Goal: Information Seeking & Learning: Learn about a topic

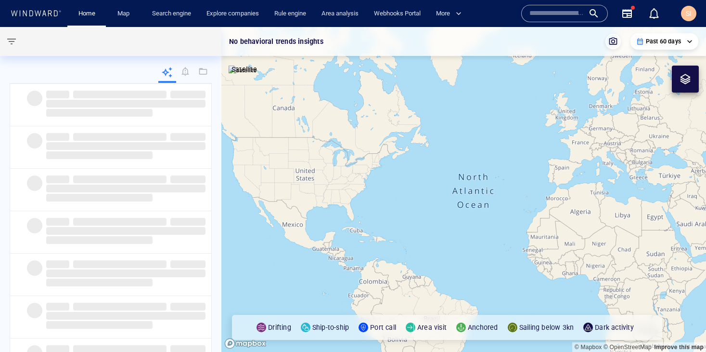
click at [576, 15] on input "text" at bounding box center [557, 13] width 55 height 14
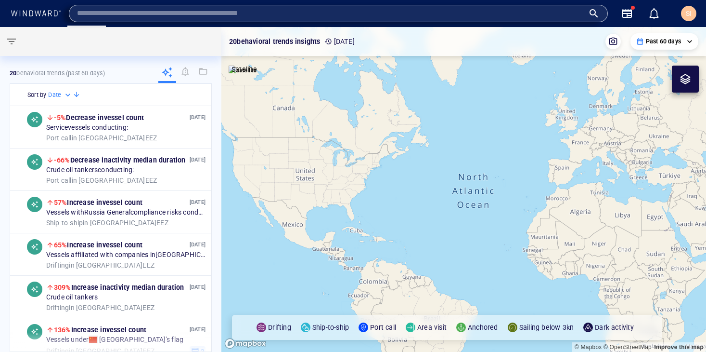
paste input "*****"
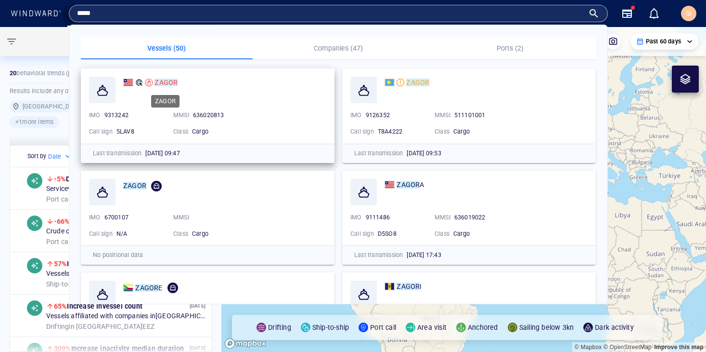
type input "*****"
click at [172, 85] on mark "ZAGOR" at bounding box center [166, 82] width 23 height 8
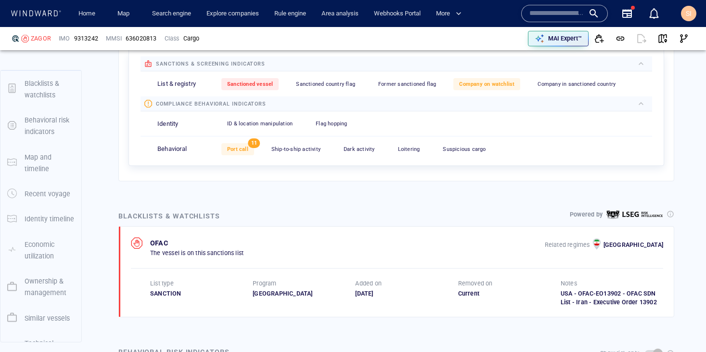
scroll to position [390, 0]
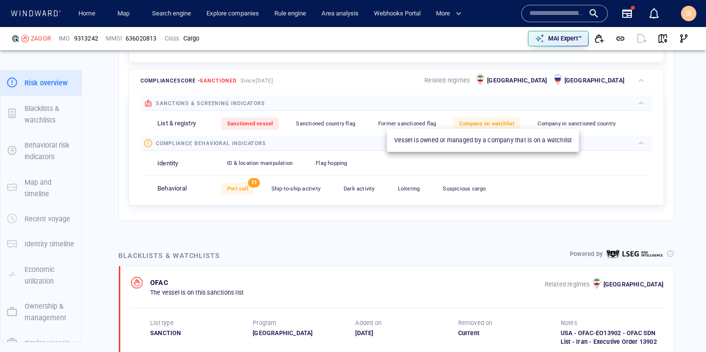
click at [484, 124] on span "Company on watchlist" at bounding box center [486, 123] width 55 height 6
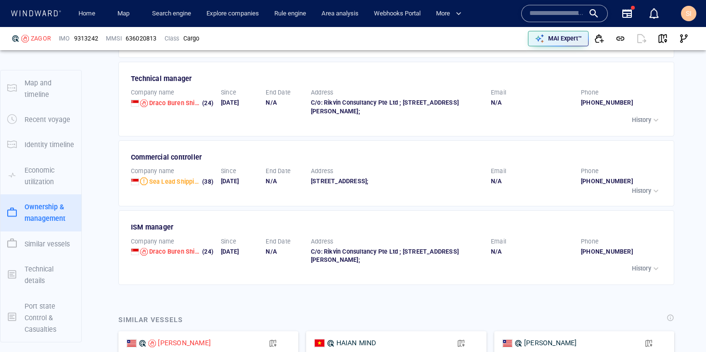
scroll to position [1870, 0]
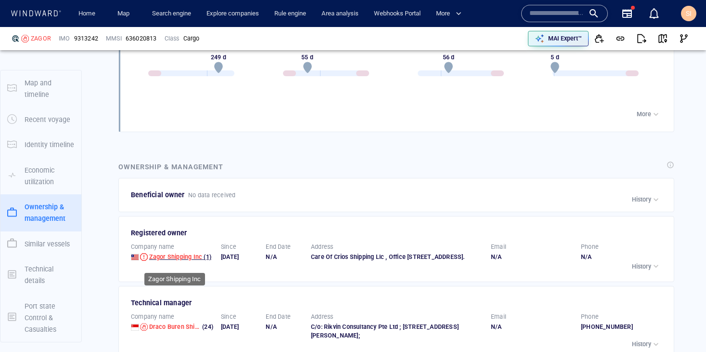
click at [188, 260] on span "Zagor Shipping Inc" at bounding box center [175, 256] width 53 height 7
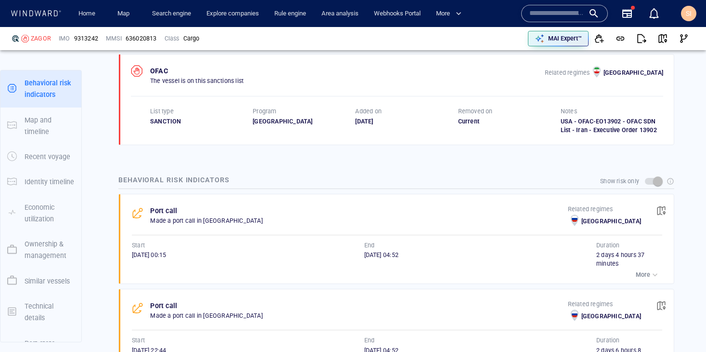
scroll to position [357, 0]
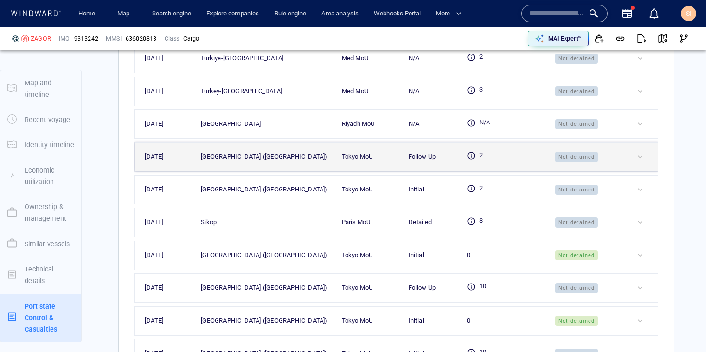
scroll to position [2794, 0]
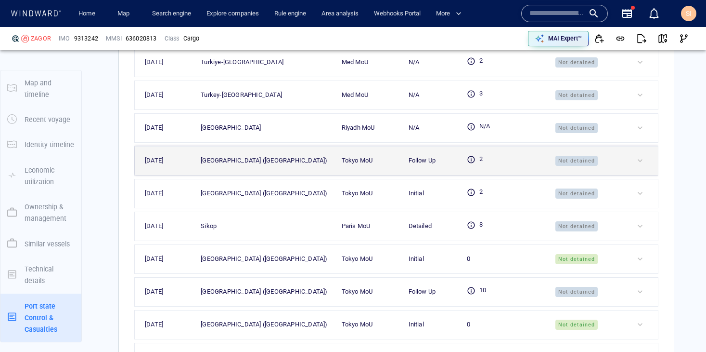
click at [579, 166] on span "Not detained" at bounding box center [577, 161] width 42 height 11
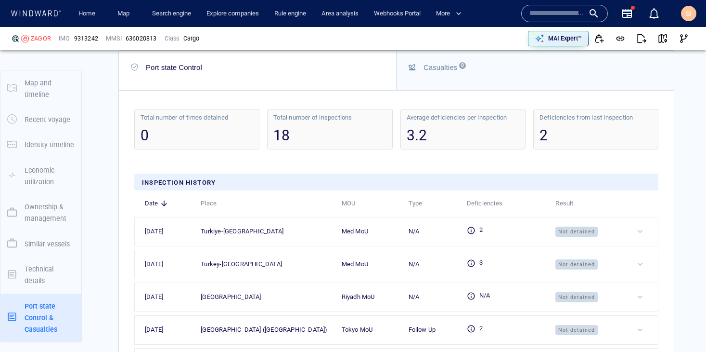
scroll to position [2710, 0]
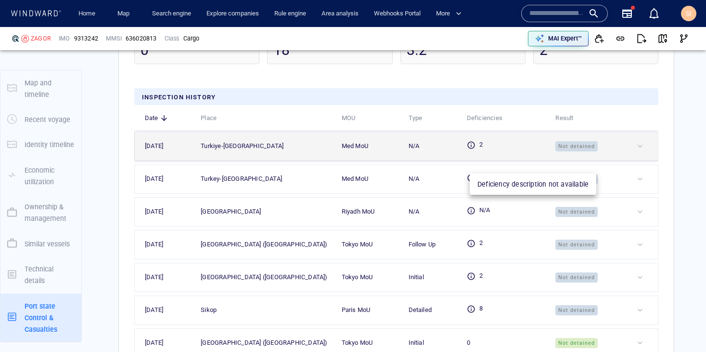
click at [474, 148] on icon at bounding box center [471, 144] width 7 height 7
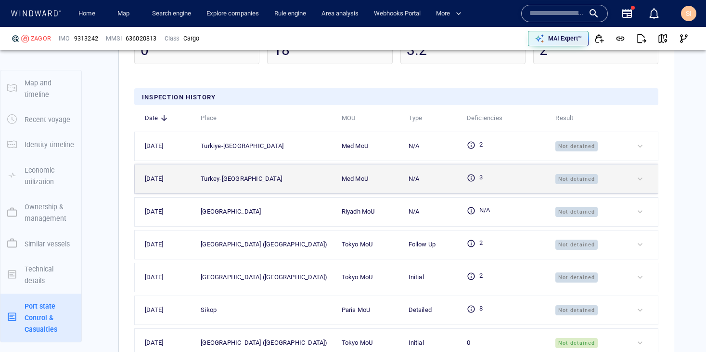
click at [475, 193] on td "3" at bounding box center [501, 178] width 89 height 29
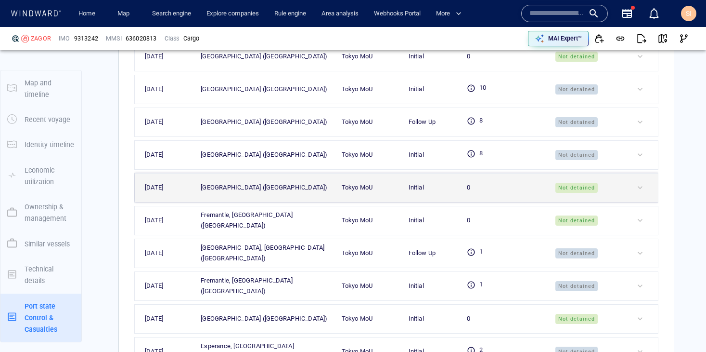
scroll to position [3149, 0]
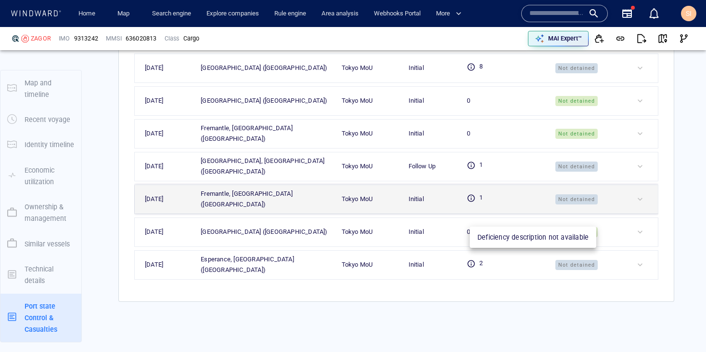
click at [475, 202] on icon at bounding box center [471, 198] width 9 height 9
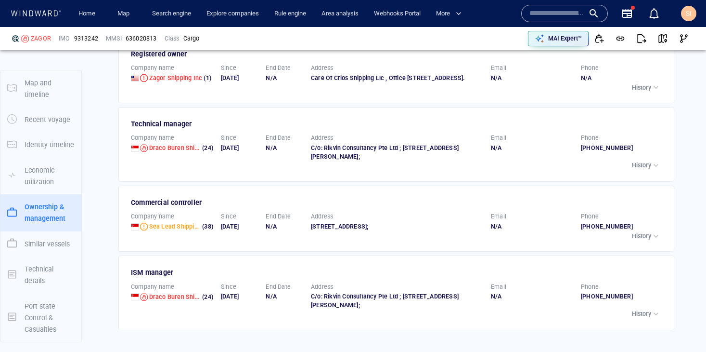
scroll to position [2050, 0]
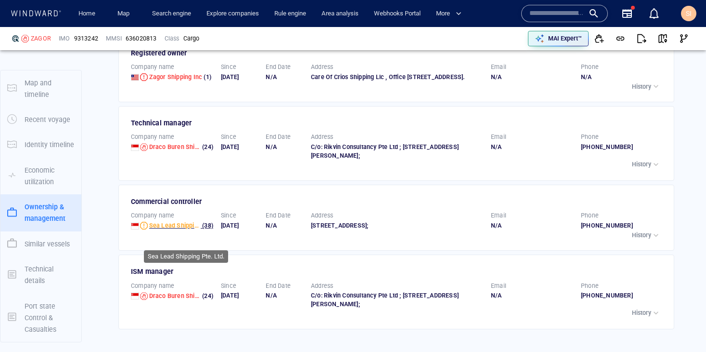
click at [182, 229] on span "Sea Lead Shipping Pte. Ltd." at bounding box center [188, 225] width 78 height 7
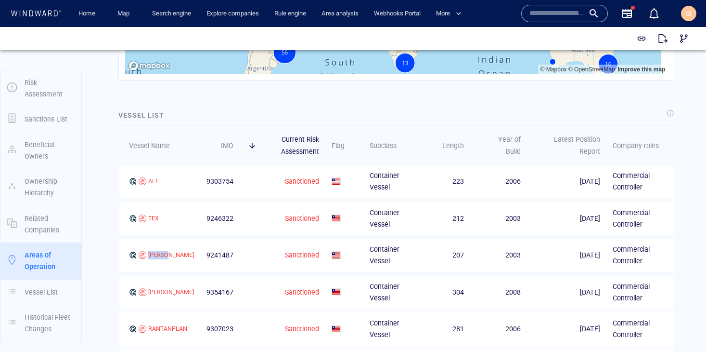
scroll to position [1509, 0]
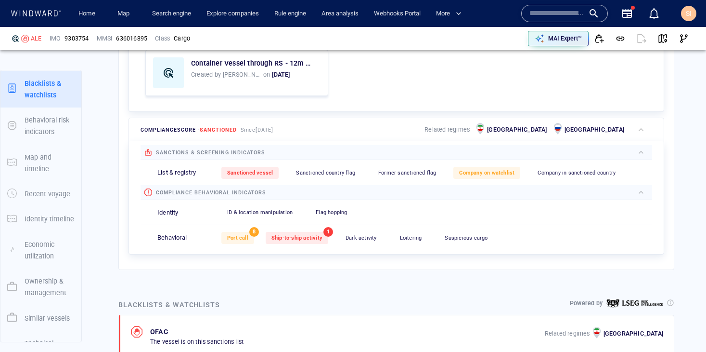
scroll to position [25, 0]
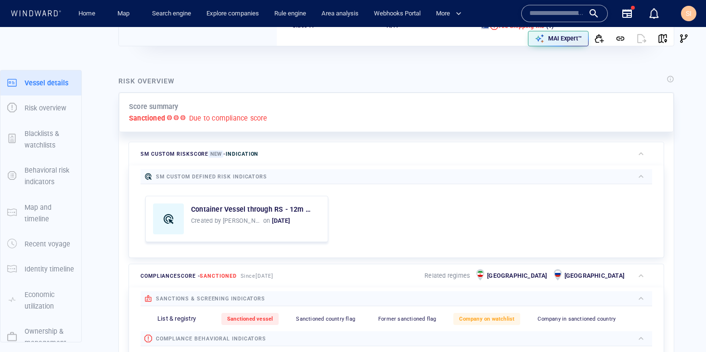
scroll to position [25, 0]
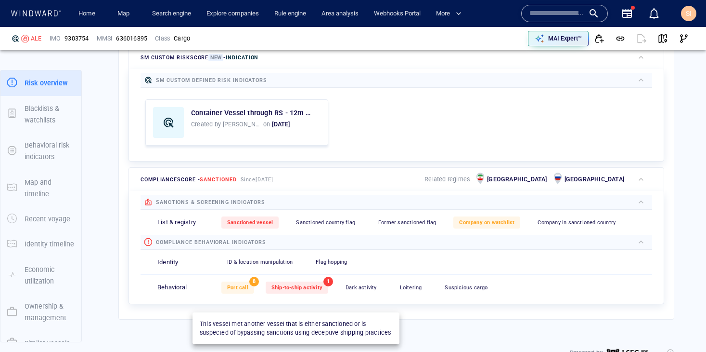
click at [313, 290] on span "Ship-to-ship activity" at bounding box center [297, 287] width 51 height 6
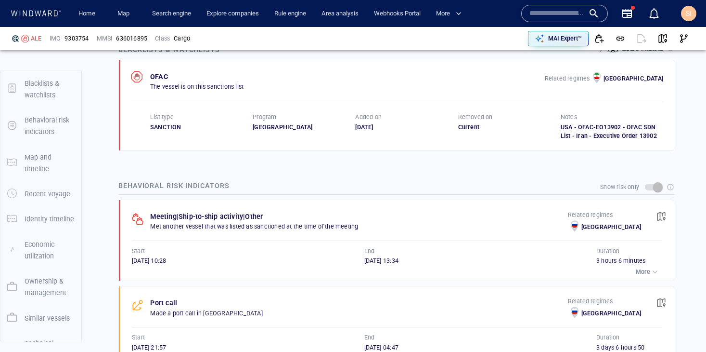
scroll to position [87, 0]
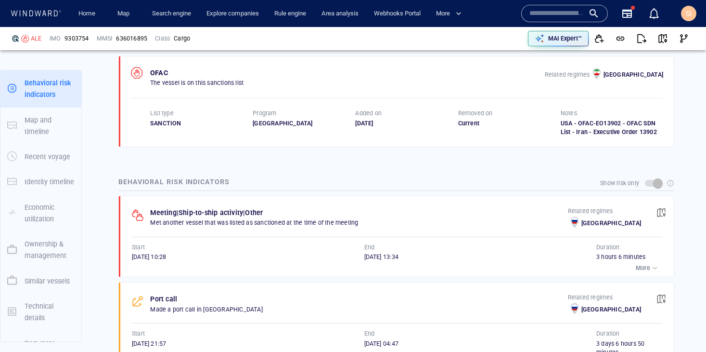
click at [652, 274] on button "More" at bounding box center [648, 267] width 29 height 13
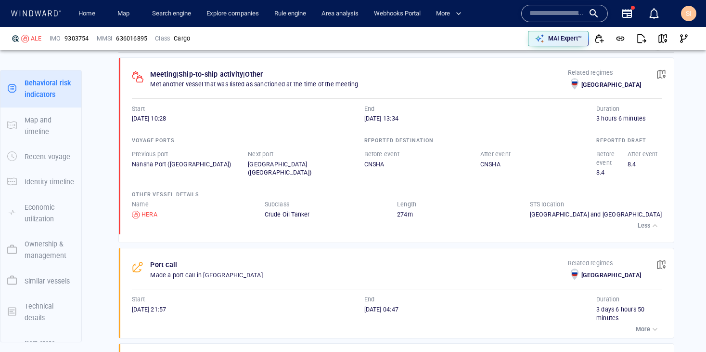
scroll to position [0, 0]
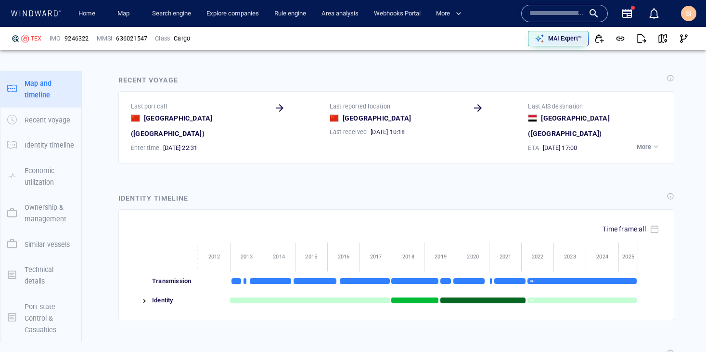
scroll to position [125, 0]
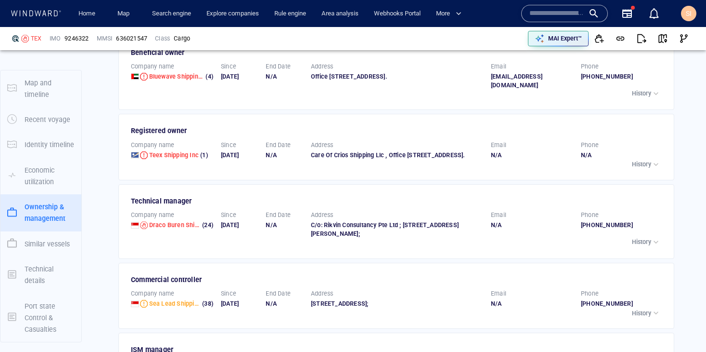
scroll to position [1983, 0]
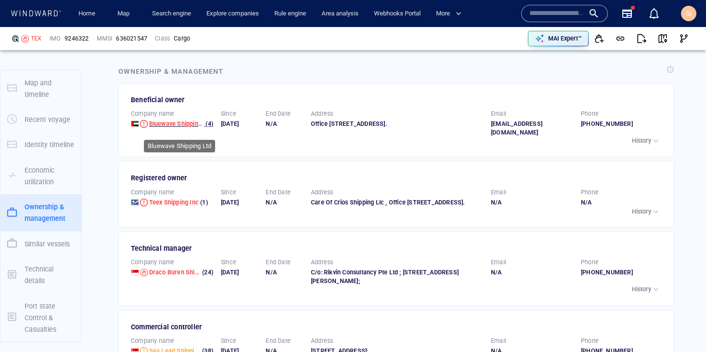
click at [191, 127] on span "Bluewave Shipping Ltd" at bounding box center [180, 123] width 63 height 7
click at [562, 15] on input "text" at bounding box center [557, 13] width 55 height 14
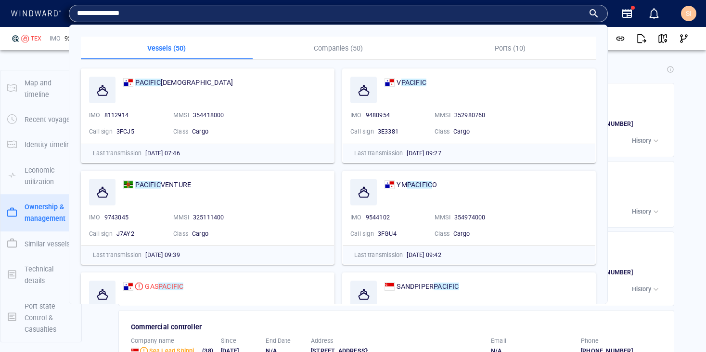
type input "**********"
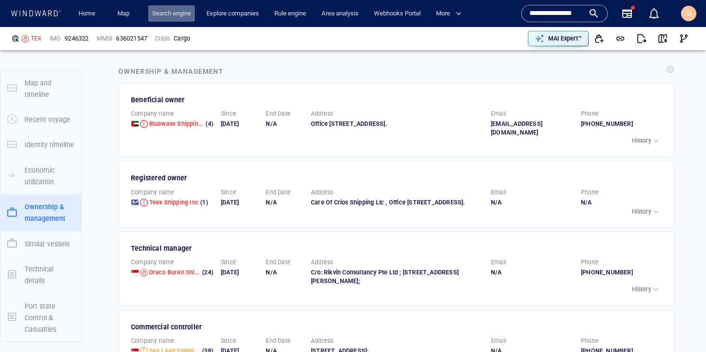
click at [178, 14] on link "Search engine" at bounding box center [171, 13] width 47 height 17
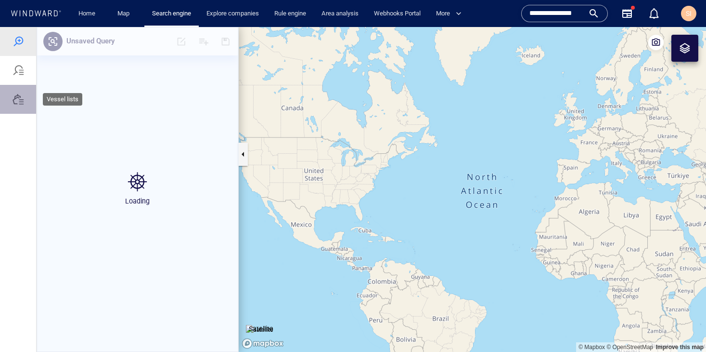
click at [19, 100] on div at bounding box center [19, 99] width 12 height 12
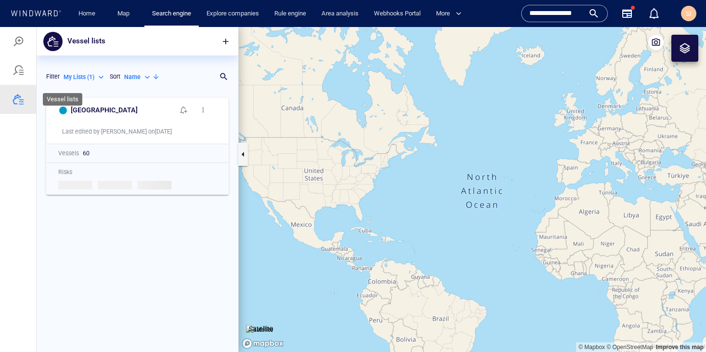
scroll to position [251, 195]
click at [22, 40] on div at bounding box center [19, 42] width 12 height 12
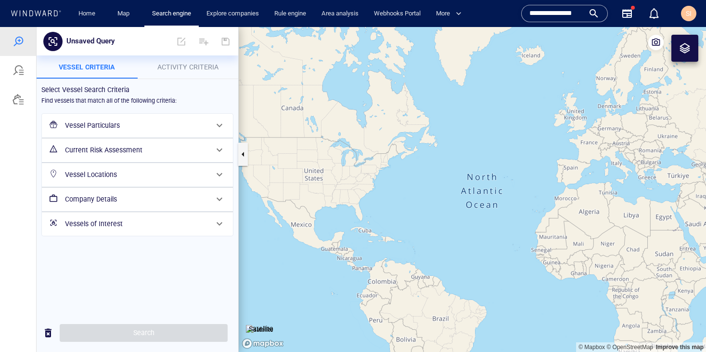
click at [165, 195] on h6 "Company Details" at bounding box center [136, 199] width 143 height 12
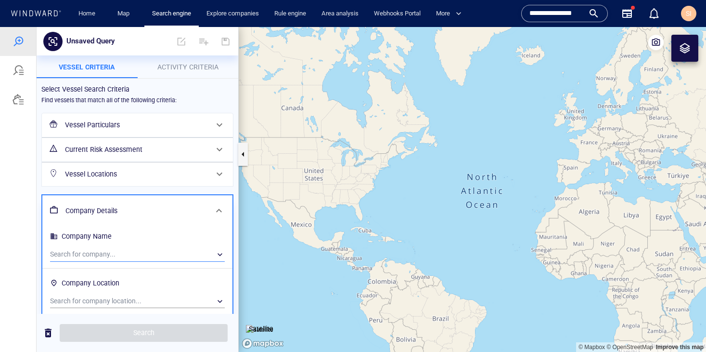
click at [180, 254] on div "​" at bounding box center [137, 254] width 175 height 14
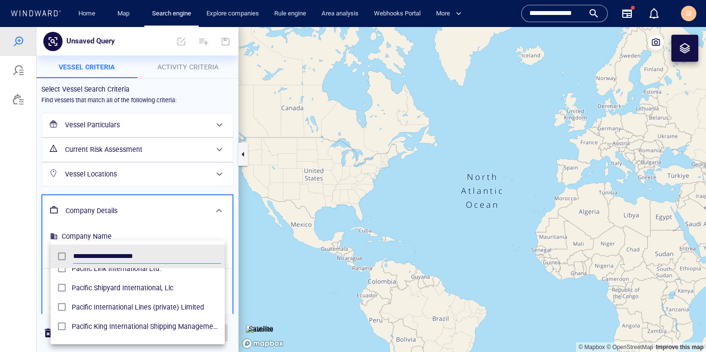
scroll to position [52, 0]
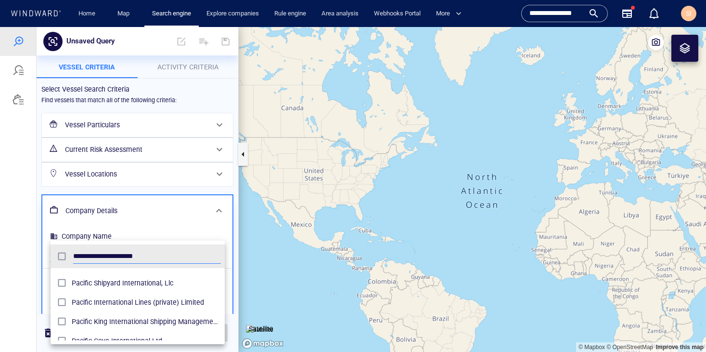
type input "**********"
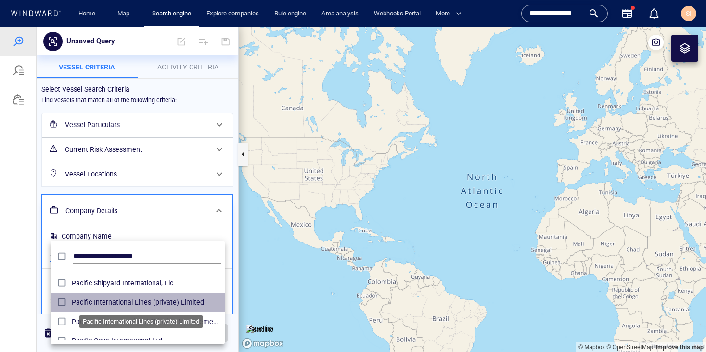
click at [157, 307] on span "Pacific International Lines (private) Limited" at bounding box center [146, 302] width 149 height 12
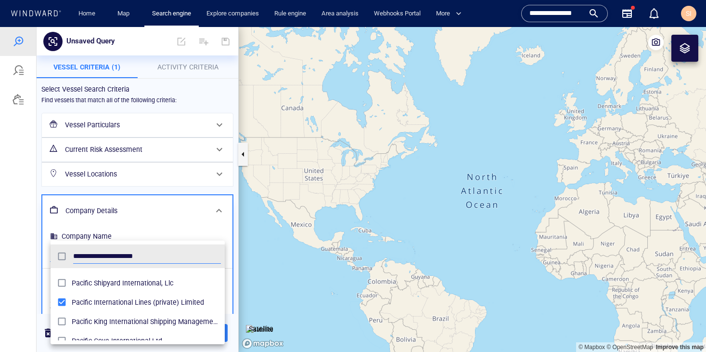
click at [169, 221] on div at bounding box center [353, 189] width 706 height 325
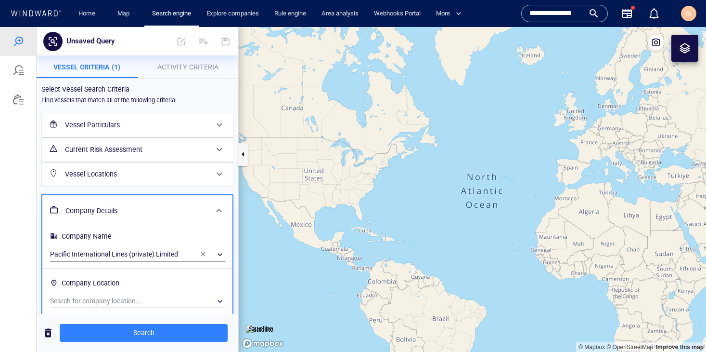
drag, startPoint x: 180, startPoint y: 336, endPoint x: 170, endPoint y: 267, distance: 70.0
click at [170, 267] on div "Vessel Criteria (1) Activity Criteria Select Vessel Search Criteria Find vessel…" at bounding box center [138, 203] width 202 height 296
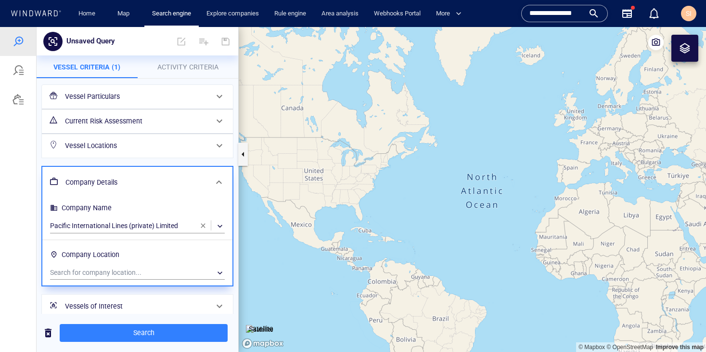
scroll to position [38, 0]
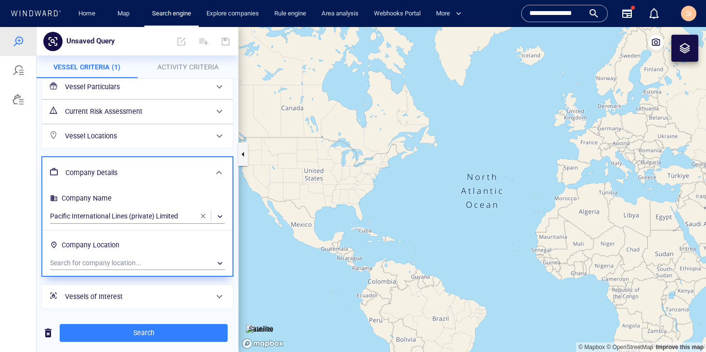
click at [122, 295] on h6 "Vessels of Interest" at bounding box center [136, 296] width 143 height 12
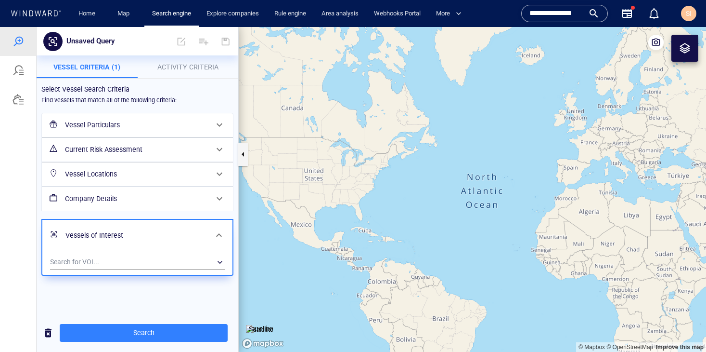
click at [135, 180] on div "Vessel Locations" at bounding box center [136, 174] width 151 height 20
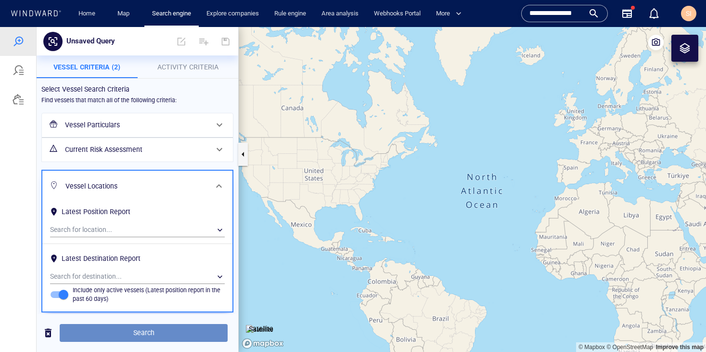
click at [151, 333] on span "Search" at bounding box center [143, 333] width 153 height 12
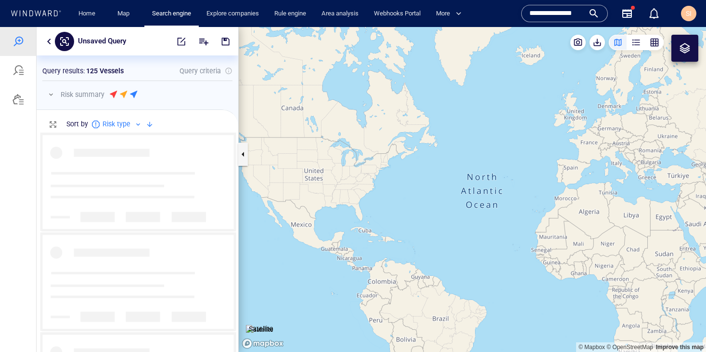
scroll to position [212, 195]
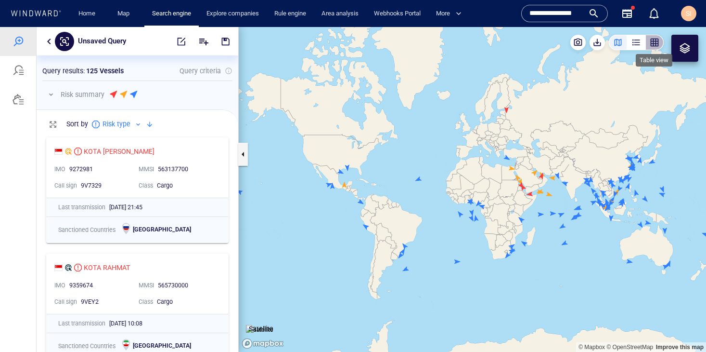
click at [659, 44] on div "button" at bounding box center [655, 43] width 10 height 10
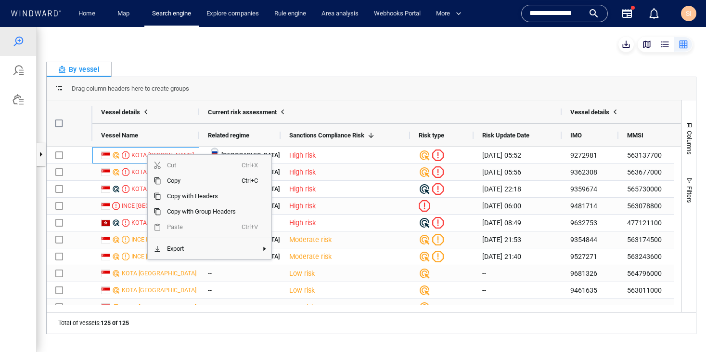
click at [185, 118] on div "Vessel details" at bounding box center [145, 111] width 107 height 23
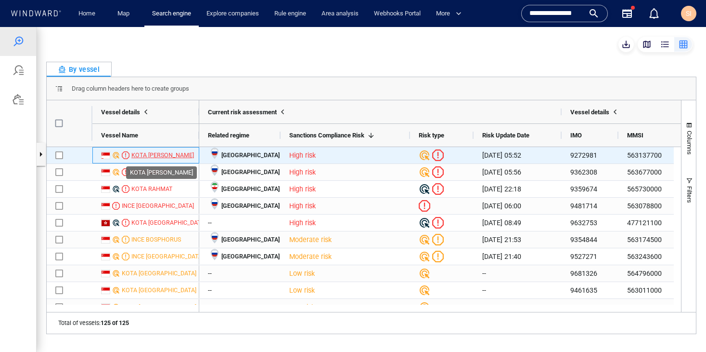
click at [155, 152] on div "KOTA HANDAL" at bounding box center [162, 155] width 63 height 9
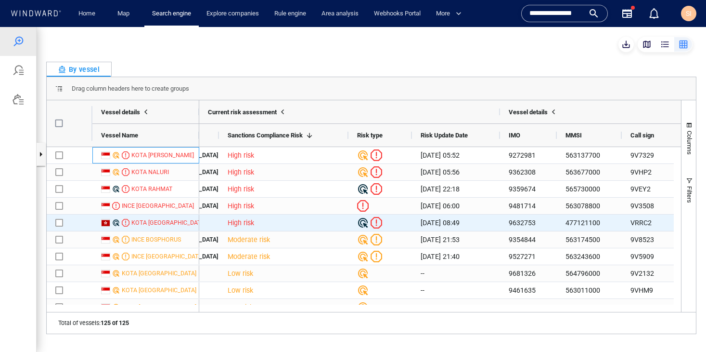
scroll to position [0, 0]
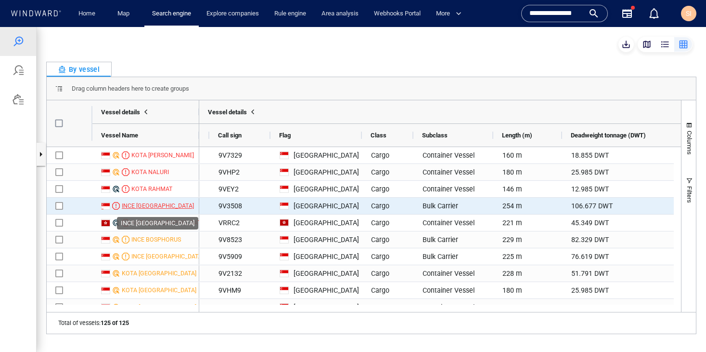
click at [150, 206] on div "INCE ANKARA" at bounding box center [158, 205] width 72 height 9
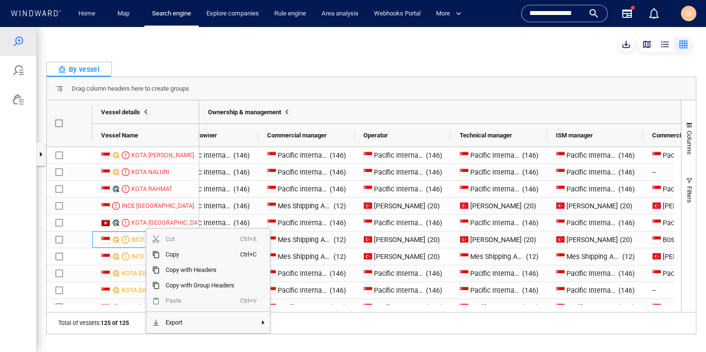
click at [260, 70] on div "By vessel" at bounding box center [371, 69] width 651 height 15
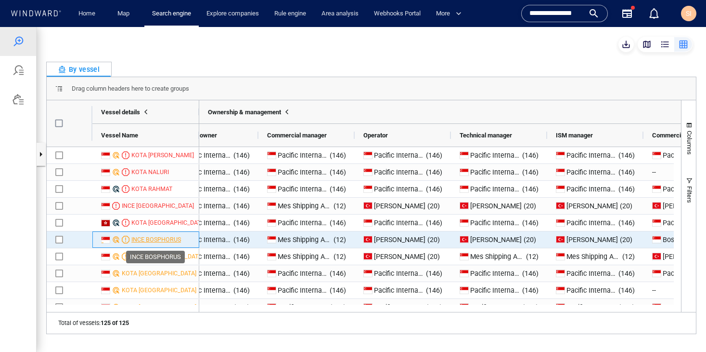
click at [152, 238] on div "INCE BOSPHORUS" at bounding box center [156, 239] width 50 height 9
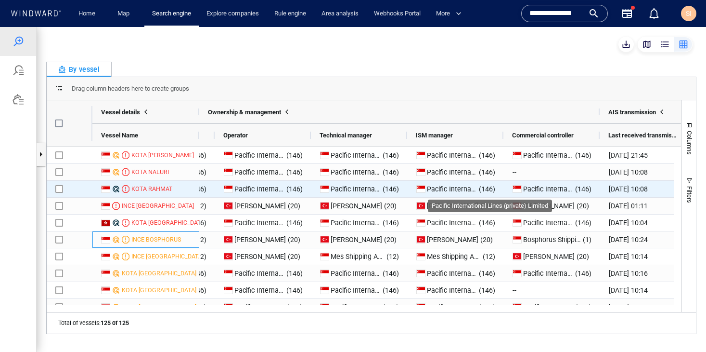
scroll to position [0, 1519]
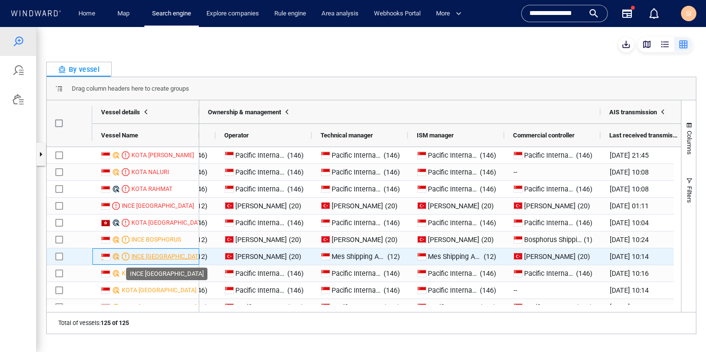
click at [166, 259] on div "INCE ANADOLU" at bounding box center [167, 256] width 72 height 9
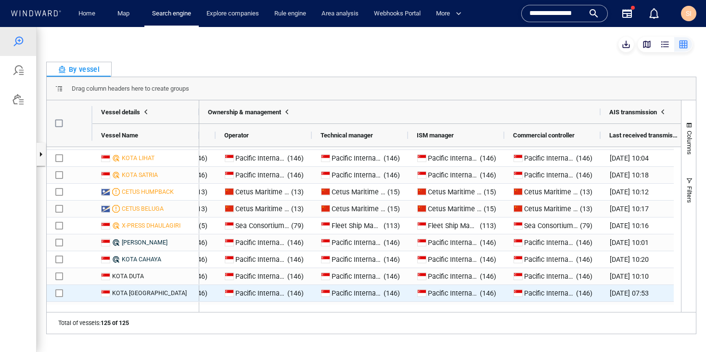
scroll to position [288, 0]
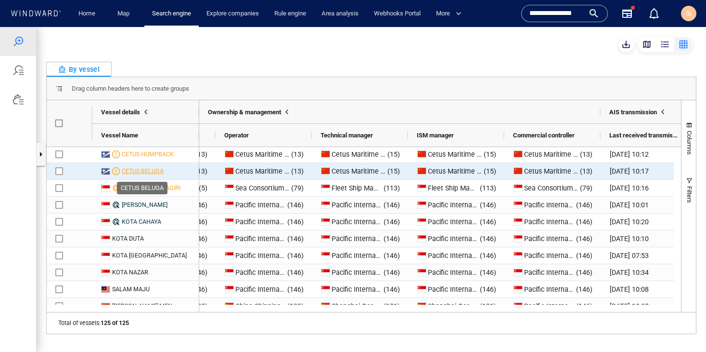
click at [151, 170] on div "CETUS BELUGA" at bounding box center [143, 171] width 42 height 9
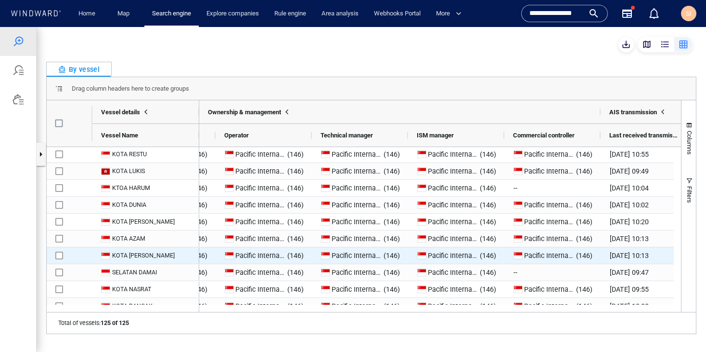
scroll to position [779, 0]
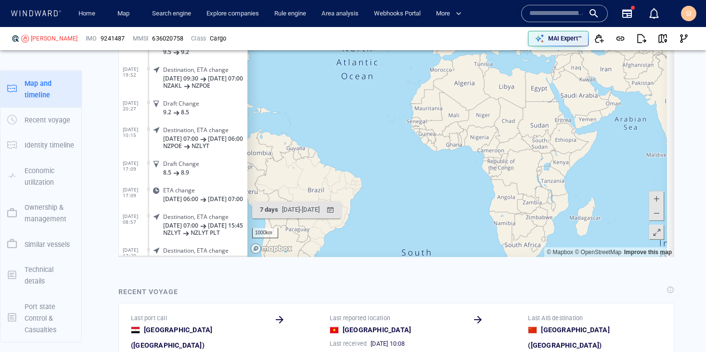
scroll to position [125, 0]
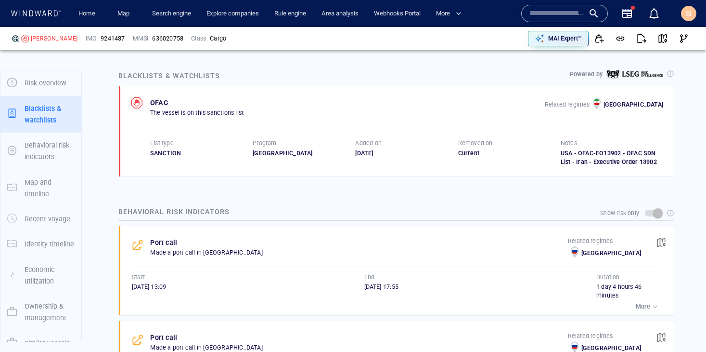
scroll to position [627, 0]
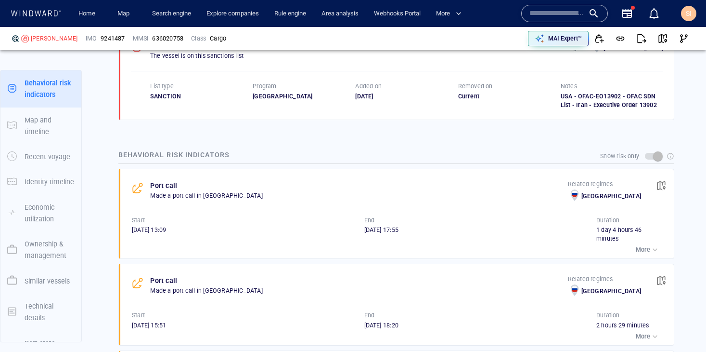
click at [624, 109] on div "USA - OFAC-EO13902 - OFAC SDN List - Iran - Executive Order 13902" at bounding box center [612, 100] width 103 height 17
drag, startPoint x: 558, startPoint y: 118, endPoint x: 654, endPoint y: 129, distance: 97.4
click at [654, 109] on div "USA - OFAC-EO13902 - OFAC SDN List - Iran - Executive Order 13902" at bounding box center [612, 100] width 103 height 17
copy div "SA - OFAC-EO13902 - OFAC SDN List - Iran - Executive Order 13902"
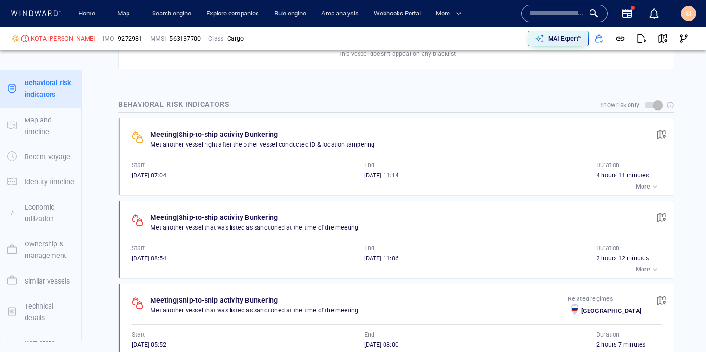
scroll to position [638, 0]
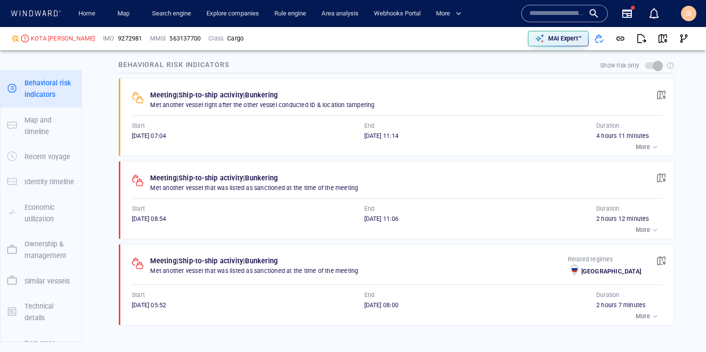
click at [636, 226] on p "More" at bounding box center [643, 229] width 14 height 9
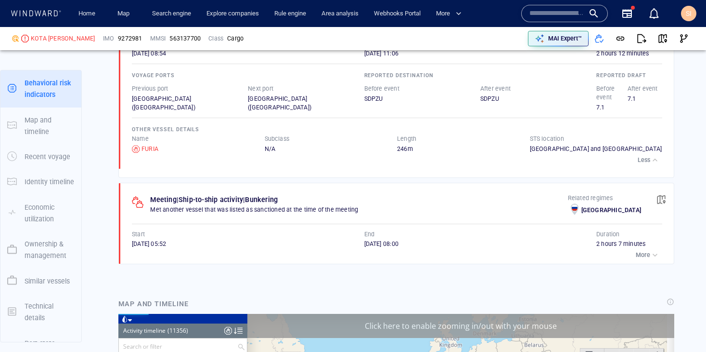
scroll to position [714, 0]
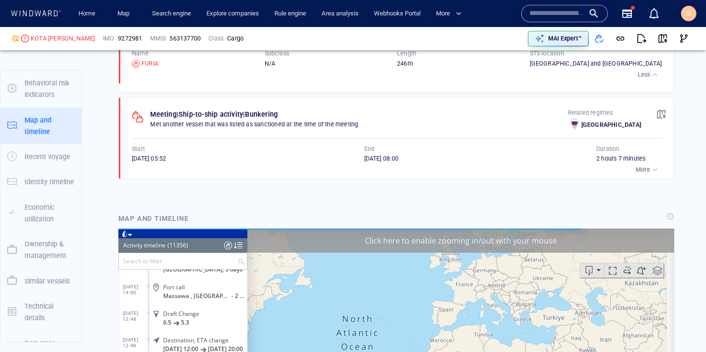
scroll to position [124, 0]
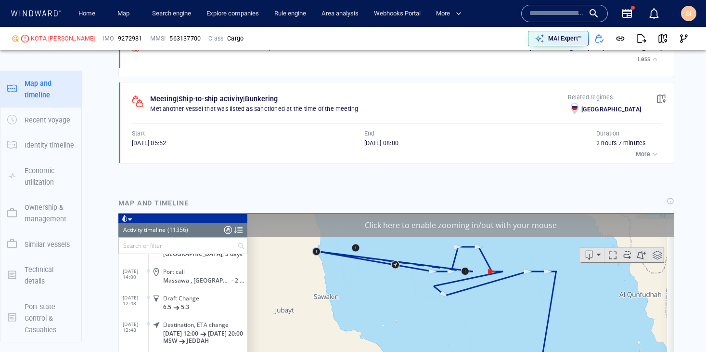
click at [636, 150] on p "More" at bounding box center [643, 154] width 14 height 9
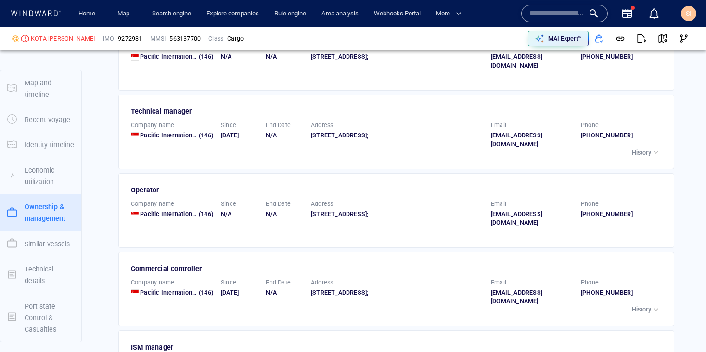
scroll to position [2170, 0]
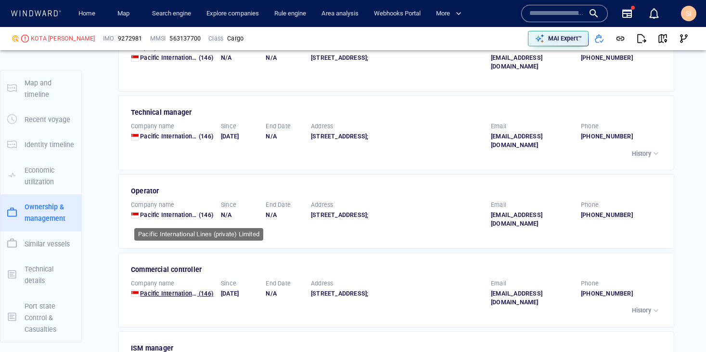
click at [187, 289] on span "Pacific International Lines (private) Limited" at bounding box center [200, 292] width 121 height 7
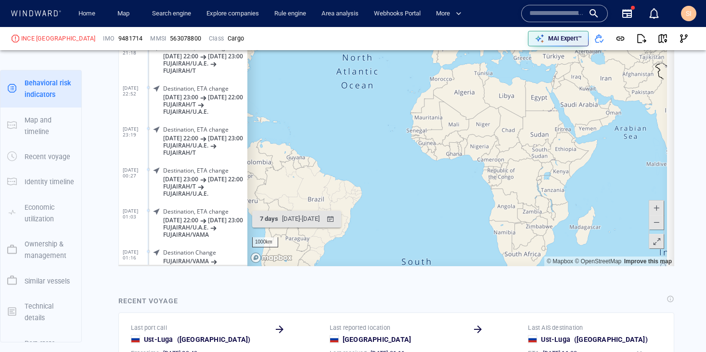
scroll to position [125, 0]
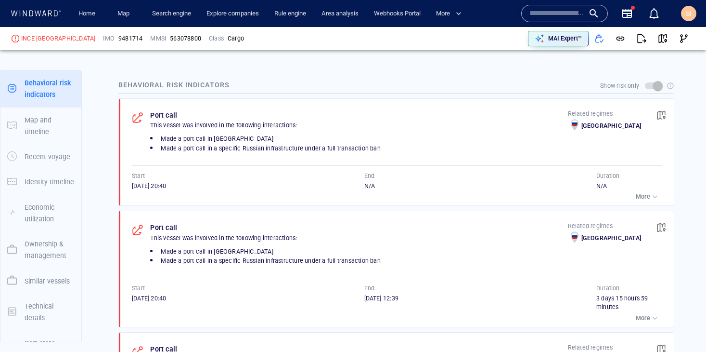
click at [655, 196] on div "Port call This vessel was involved in the following interactions: Made a port c…" at bounding box center [399, 152] width 549 height 107
click at [651, 196] on div "button" at bounding box center [656, 197] width 10 height 10
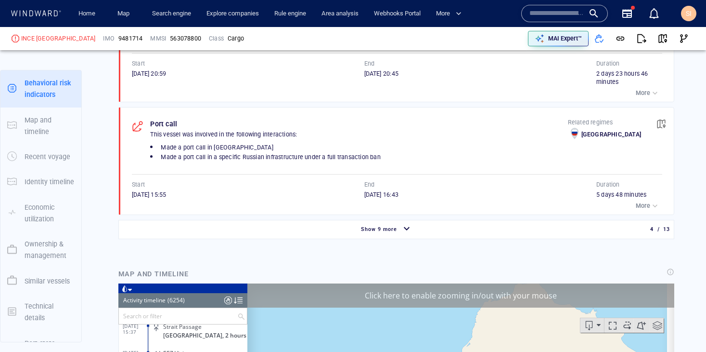
scroll to position [908, 0]
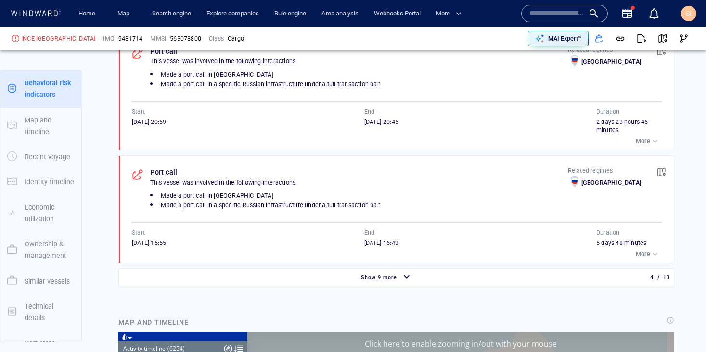
click at [639, 255] on p "More" at bounding box center [643, 253] width 14 height 9
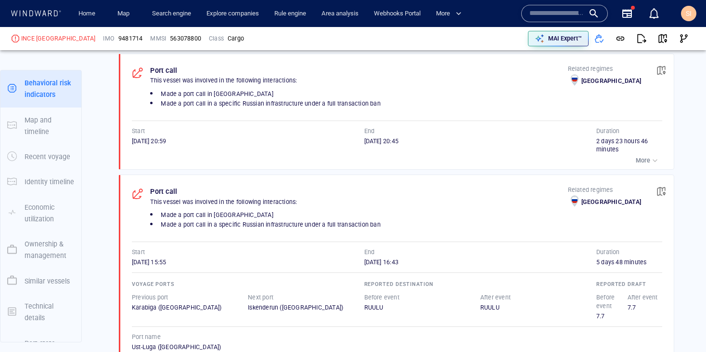
scroll to position [881, 0]
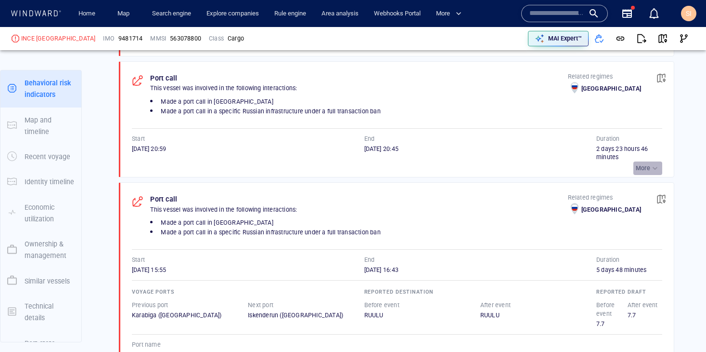
click at [642, 165] on p "More" at bounding box center [643, 168] width 14 height 9
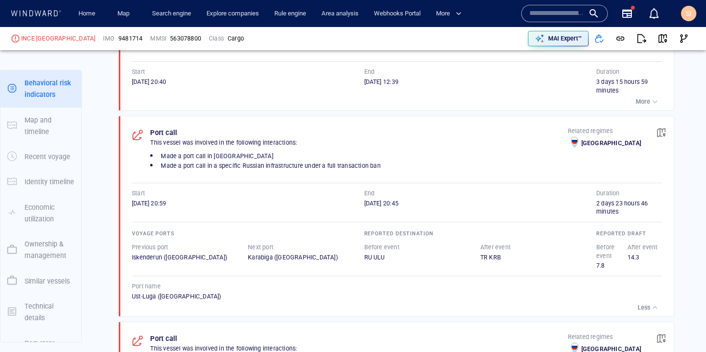
scroll to position [779, 0]
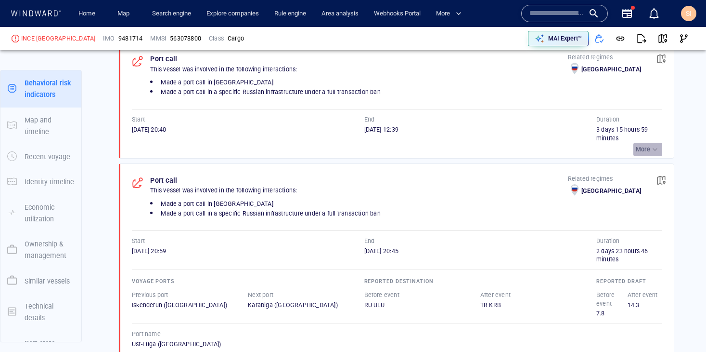
click at [638, 146] on p "More" at bounding box center [643, 149] width 14 height 9
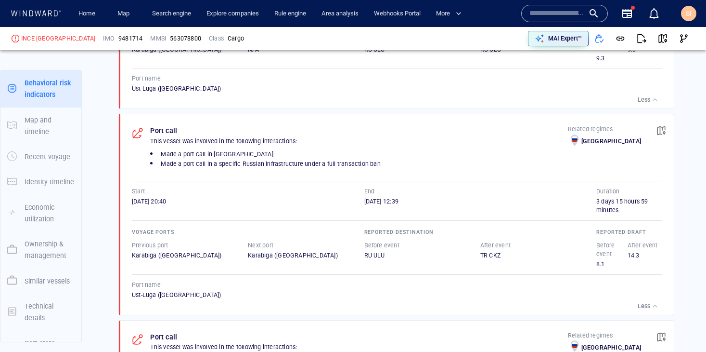
scroll to position [617, 0]
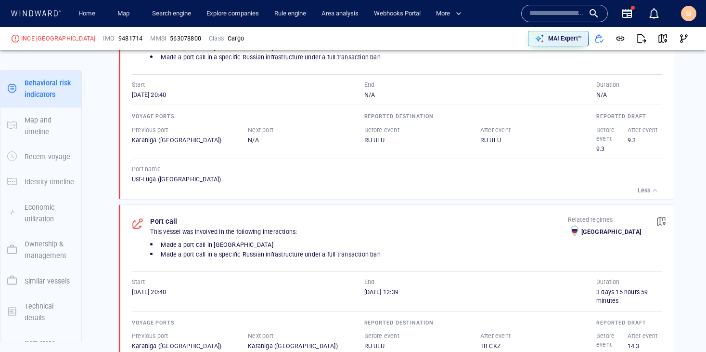
click at [651, 188] on div "button" at bounding box center [656, 190] width 10 height 10
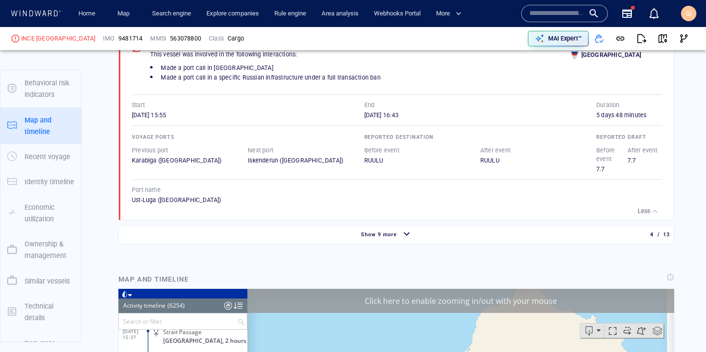
scroll to position [124, 0]
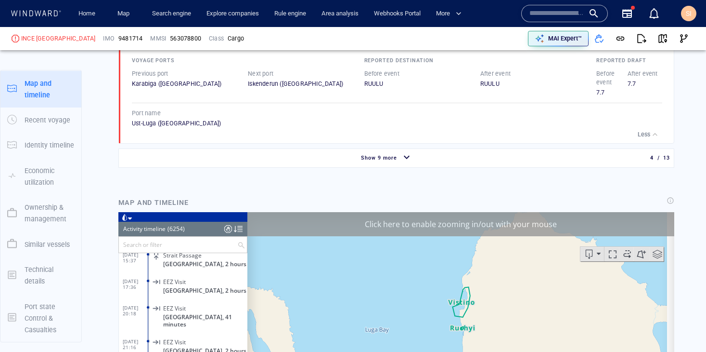
click at [513, 162] on div "Show 9 more" at bounding box center [387, 157] width 532 height 17
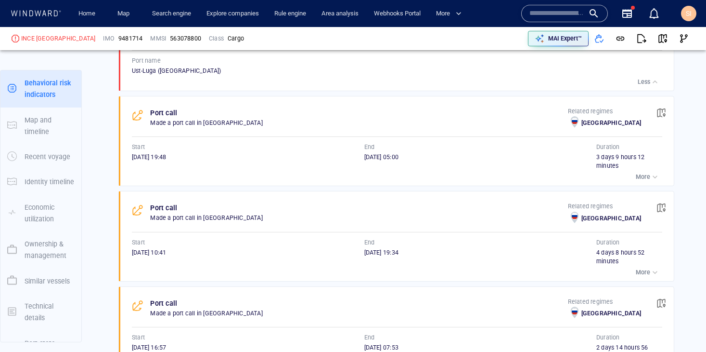
scroll to position [1286, 0]
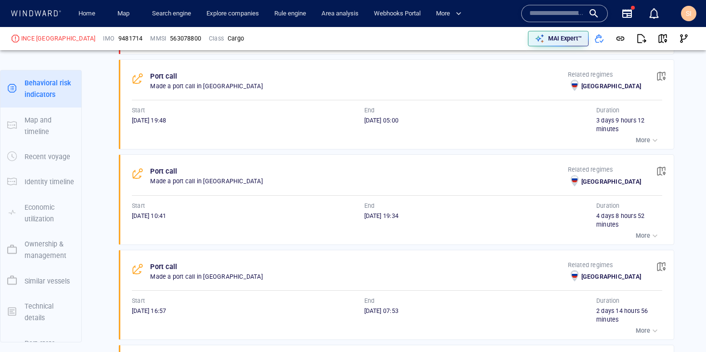
click at [651, 143] on div "button" at bounding box center [656, 140] width 10 height 10
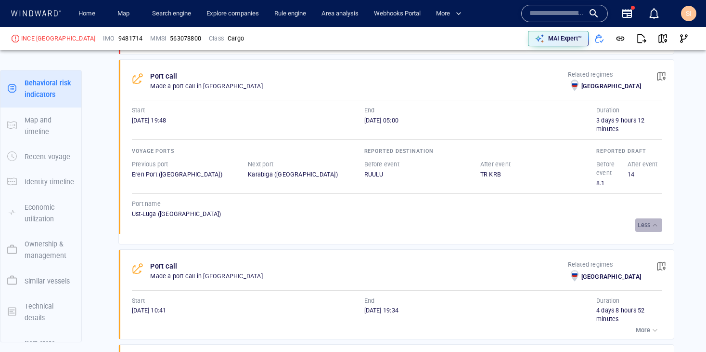
click at [639, 227] on p "Less" at bounding box center [644, 225] width 13 height 9
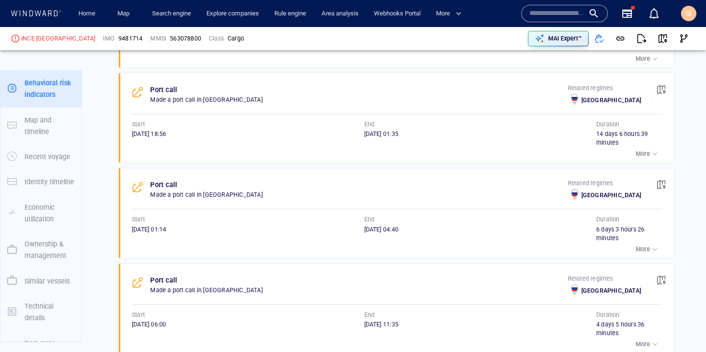
scroll to position [1945, 0]
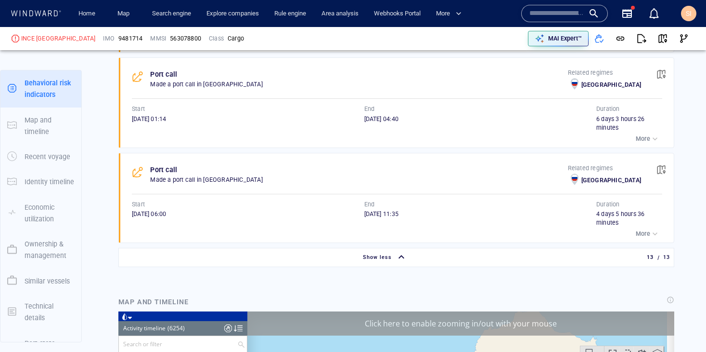
click at [636, 236] on p "More" at bounding box center [643, 233] width 14 height 9
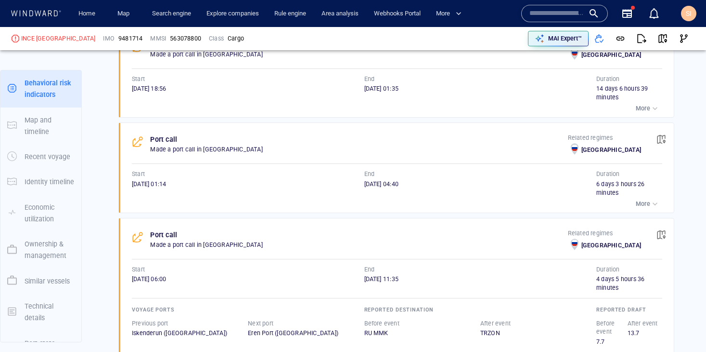
scroll to position [1717, 0]
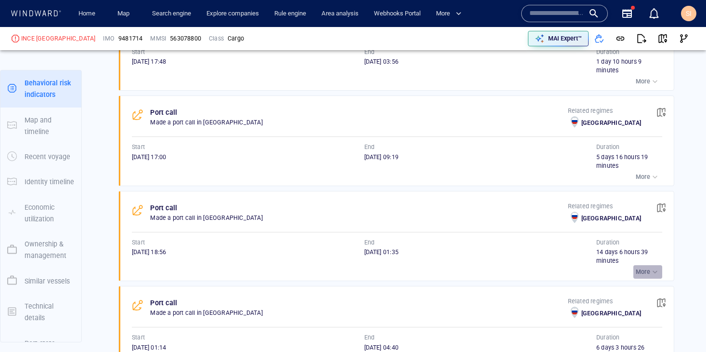
click at [651, 273] on div "button" at bounding box center [656, 272] width 10 height 10
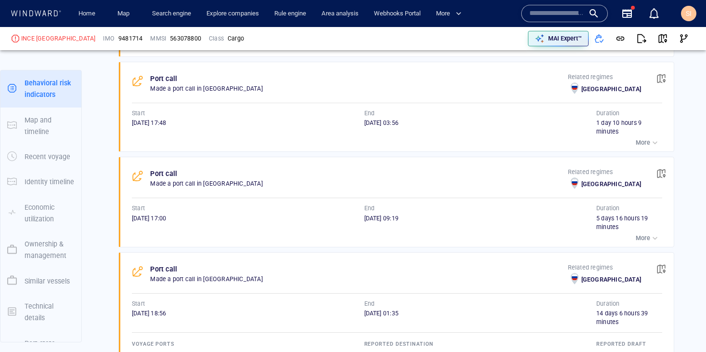
scroll to position [1654, 0]
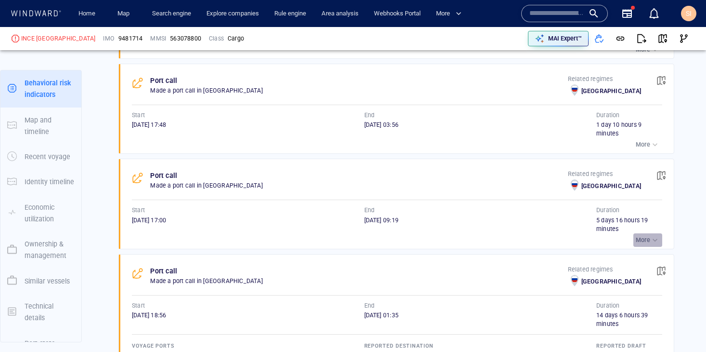
click at [636, 242] on p "More" at bounding box center [643, 239] width 14 height 9
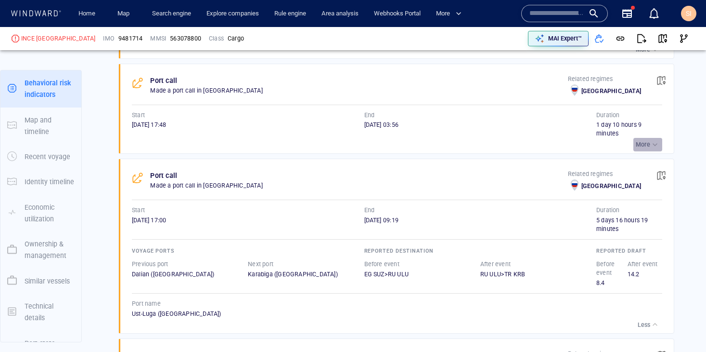
click at [651, 142] on div "button" at bounding box center [656, 145] width 10 height 10
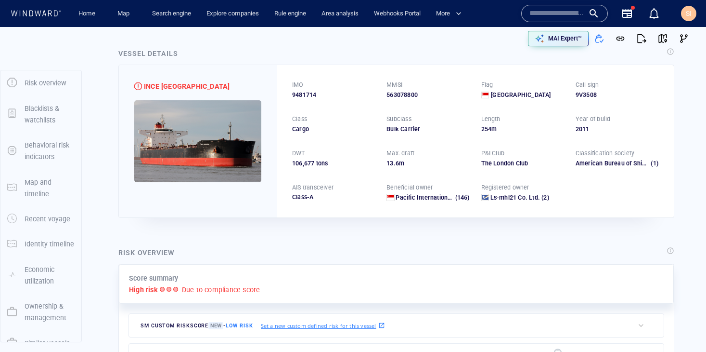
scroll to position [0, 0]
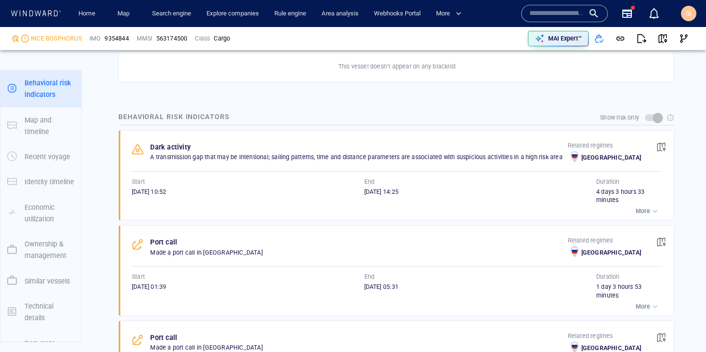
scroll to position [610, 0]
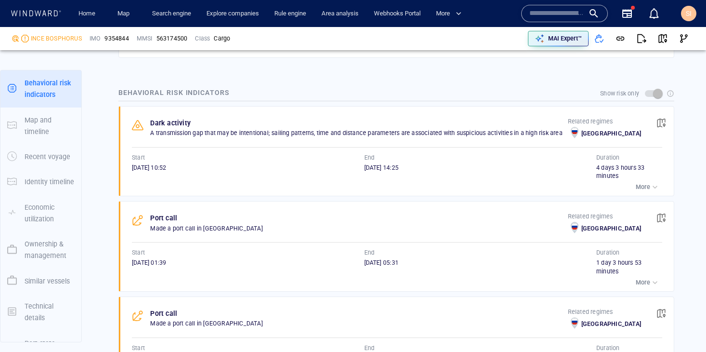
click at [642, 189] on p "More" at bounding box center [643, 187] width 14 height 9
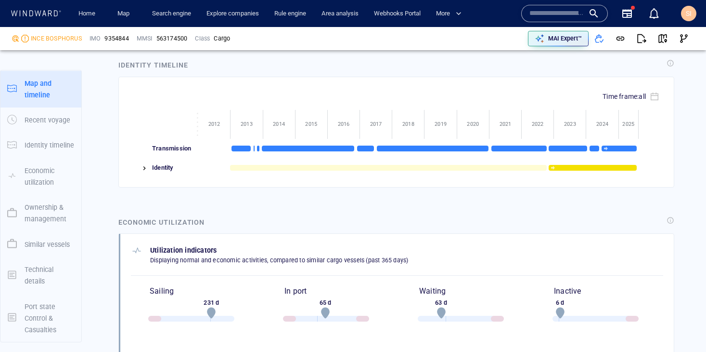
scroll to position [125, 0]
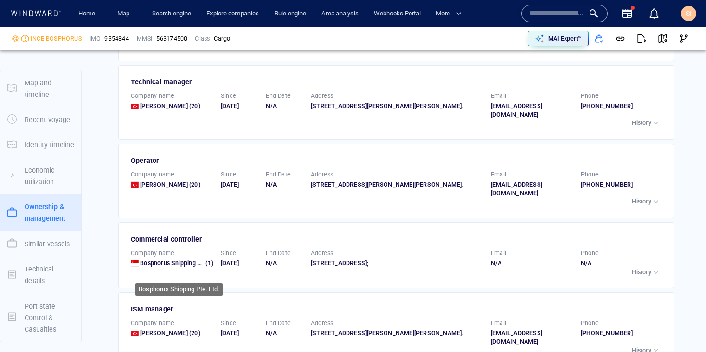
click at [199, 266] on span "Bosphorus Shipping Pte. Ltd." at bounding box center [180, 262] width 81 height 7
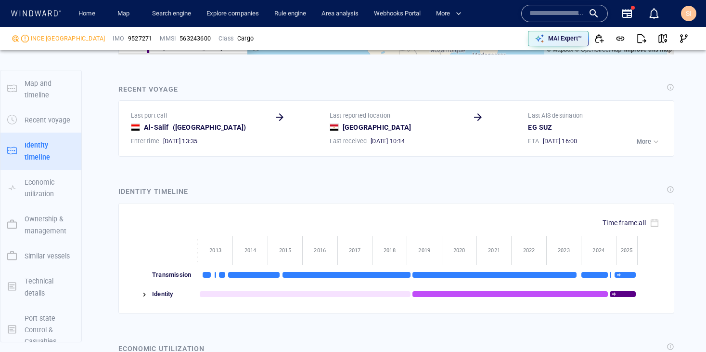
scroll to position [125, 0]
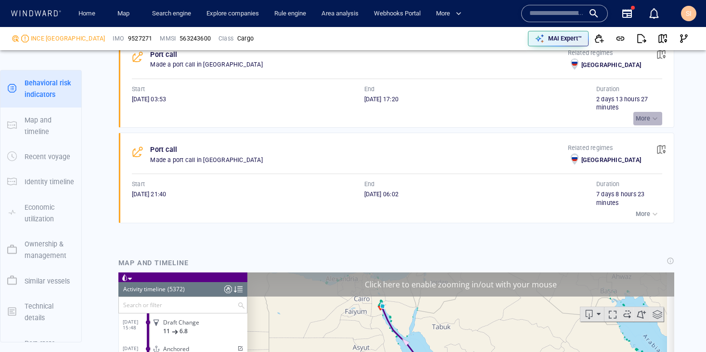
click at [651, 120] on div "button" at bounding box center [656, 119] width 10 height 10
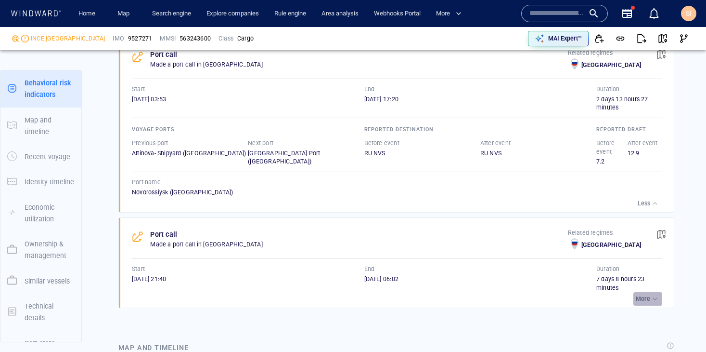
click at [648, 293] on button "More" at bounding box center [648, 298] width 29 height 13
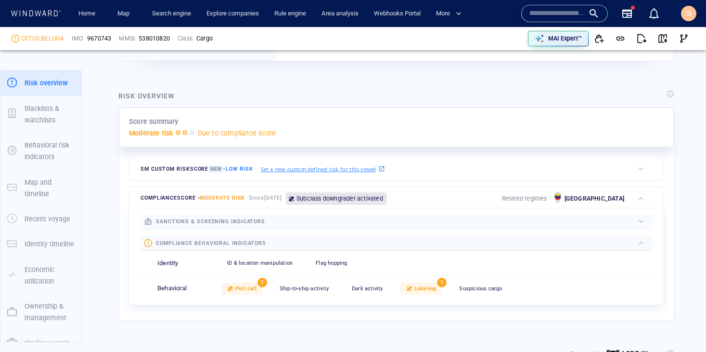
scroll to position [218, 0]
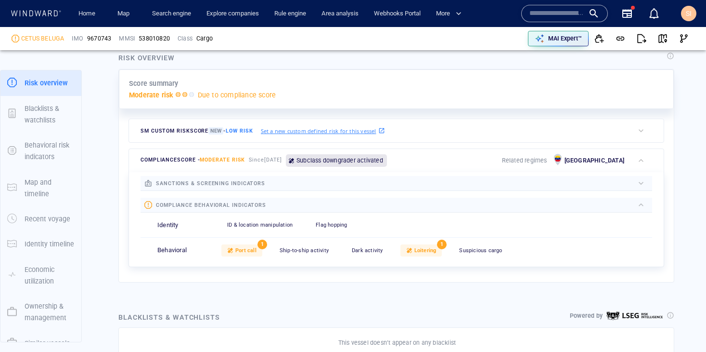
click at [383, 164] on p "Subclass downgrader activated" at bounding box center [340, 160] width 87 height 9
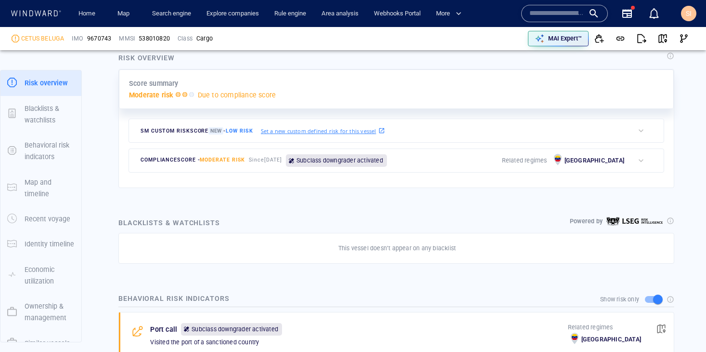
click at [383, 164] on p "Subclass downgrader activated" at bounding box center [340, 160] width 87 height 9
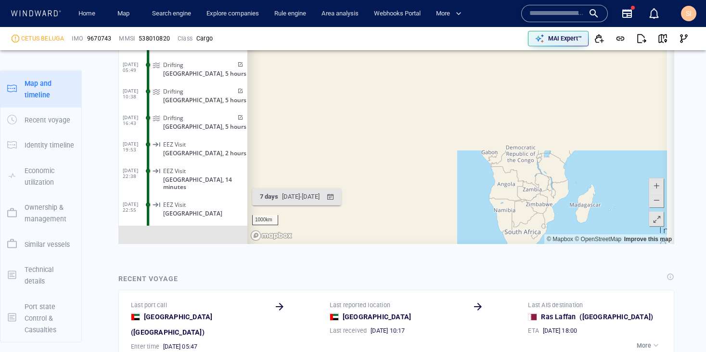
scroll to position [7142, 0]
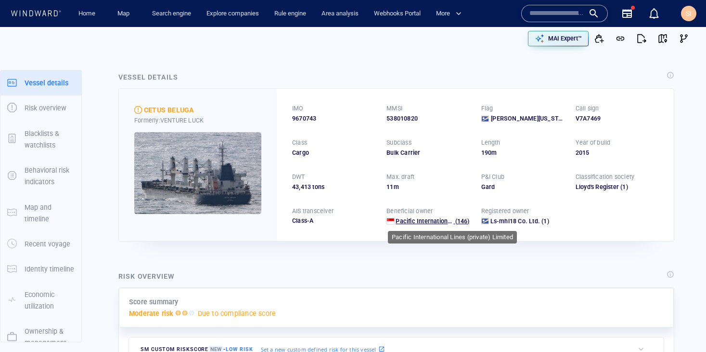
click at [432, 223] on span "Pacific International Lines (private) Limited" at bounding box center [456, 220] width 121 height 7
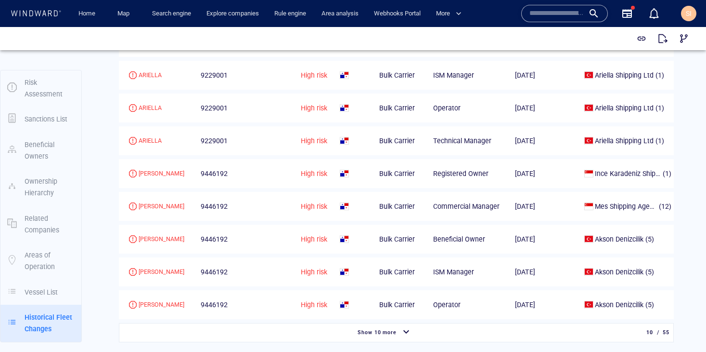
scroll to position [1809, 0]
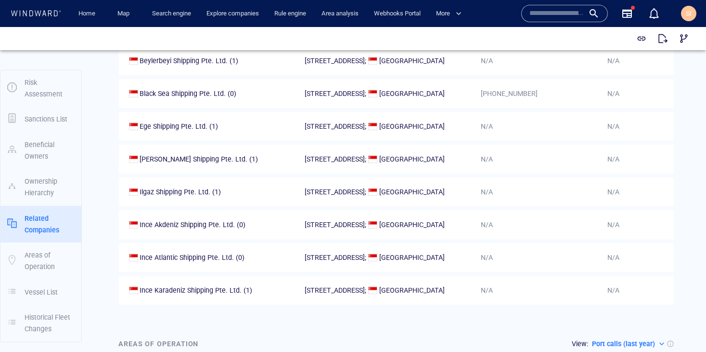
scroll to position [811, 0]
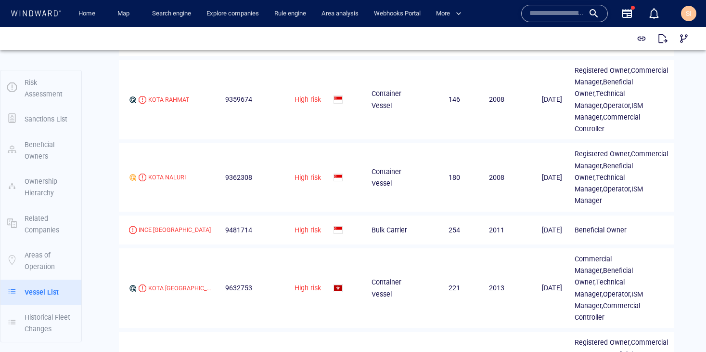
scroll to position [1673, 0]
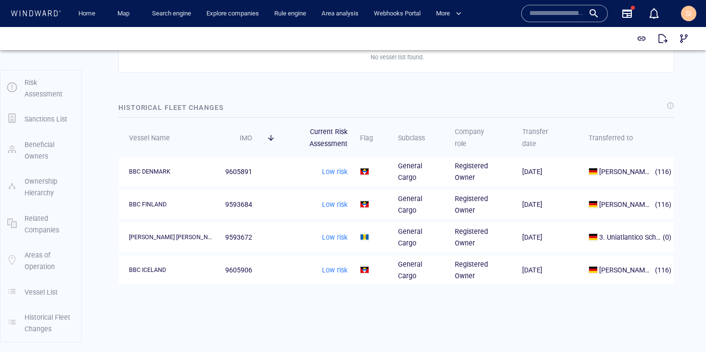
scroll to position [1059, 0]
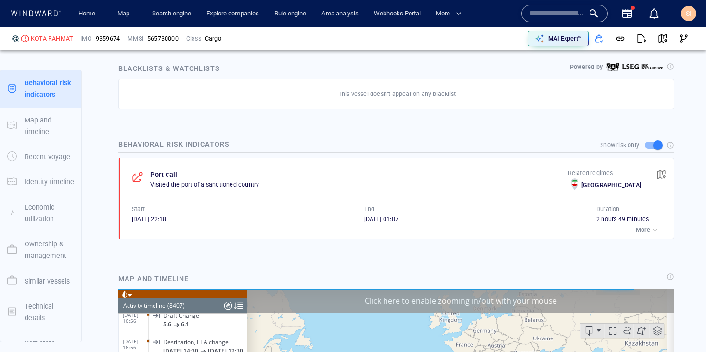
scroll to position [222508, 0]
click at [637, 229] on p "More" at bounding box center [643, 229] width 14 height 9
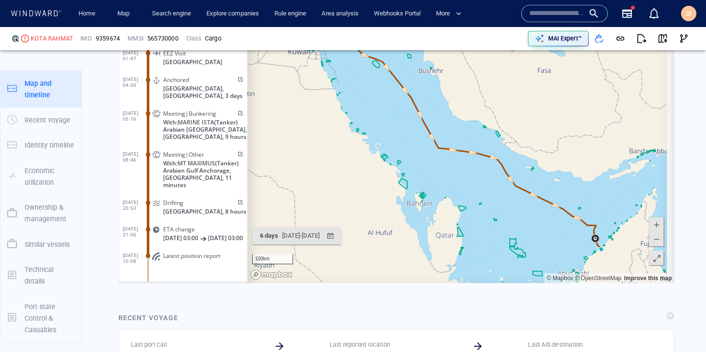
scroll to position [1034, 0]
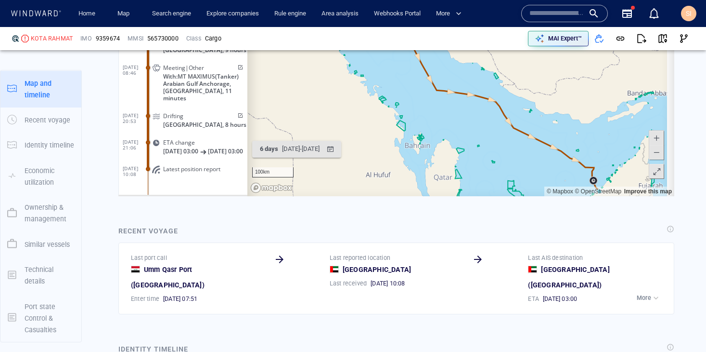
drag, startPoint x: 436, startPoint y: 155, endPoint x: 434, endPoint y: 234, distance: 79.0
click at [434, 196] on html "Loading vessel activities... Activity timeline (8407) (Still Loading...) Search…" at bounding box center [396, 47] width 556 height 299
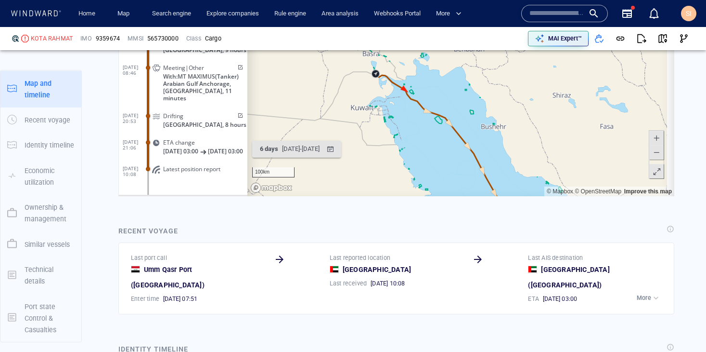
drag, startPoint x: 457, startPoint y: 95, endPoint x: 521, endPoint y: 160, distance: 90.6
click at [522, 160] on canvas "Map" at bounding box center [458, 47] width 420 height 299
drag, startPoint x: 437, startPoint y: 105, endPoint x: 470, endPoint y: 135, distance: 44.3
click at [470, 135] on canvas "Map" at bounding box center [458, 47] width 420 height 299
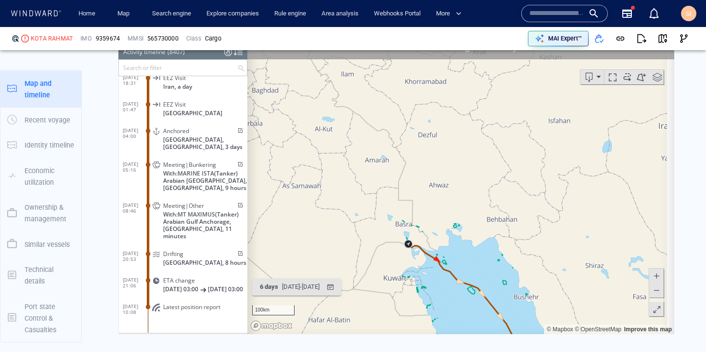
scroll to position [864, 0]
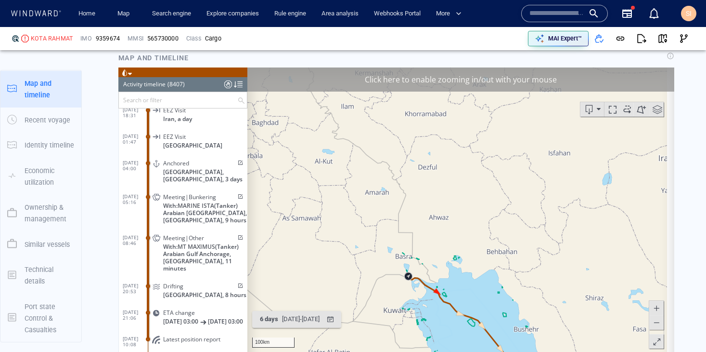
click at [444, 90] on div "Click here to enable zooming in/out with your mouse" at bounding box center [461, 79] width 427 height 24
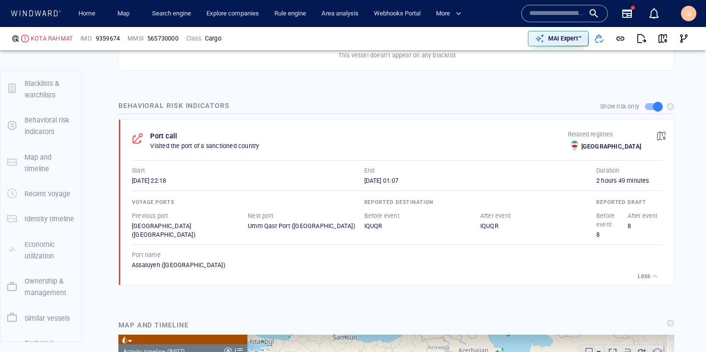
scroll to position [87, 0]
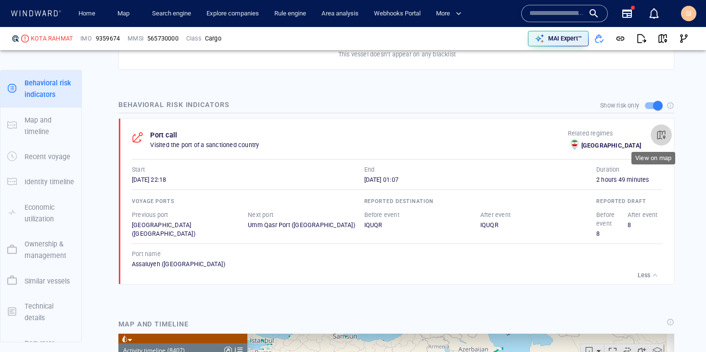
click at [657, 138] on span "button" at bounding box center [662, 135] width 10 height 10
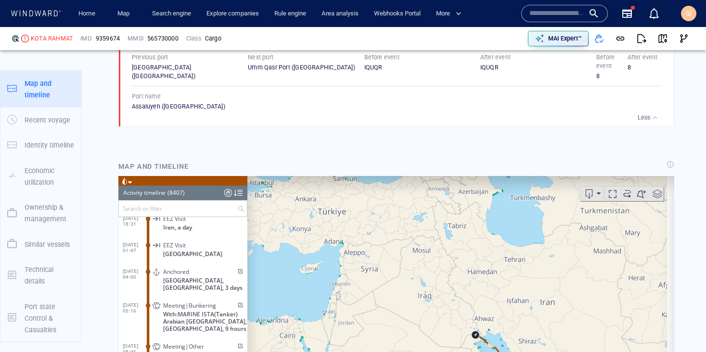
scroll to position [219549, 0]
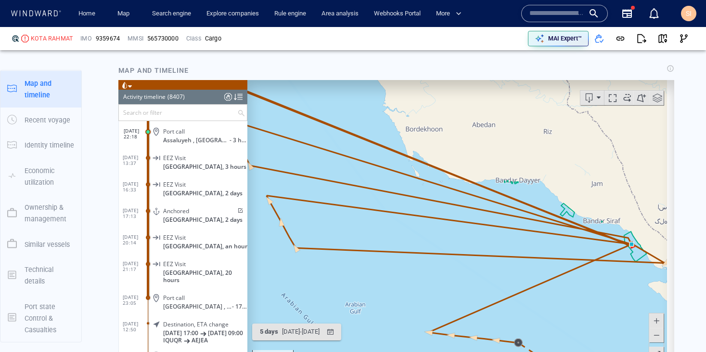
drag, startPoint x: 473, startPoint y: 225, endPoint x: 518, endPoint y: 235, distance: 46.5
click at [518, 235] on canvas "Map" at bounding box center [458, 229] width 420 height 299
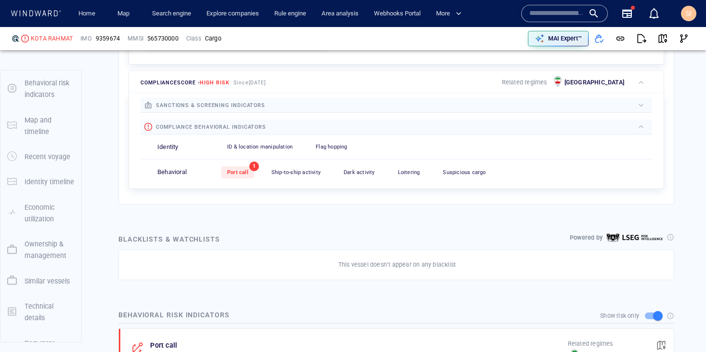
scroll to position [25, 0]
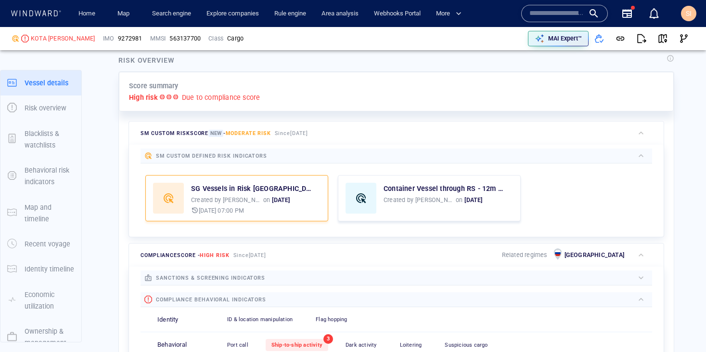
scroll to position [25, 0]
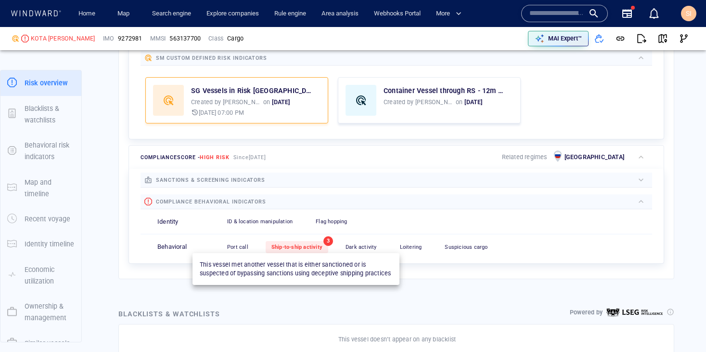
click at [306, 241] on div "Ship-to-ship activity" at bounding box center [297, 247] width 63 height 12
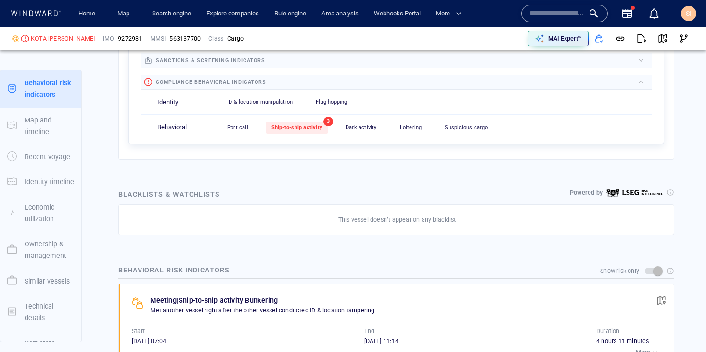
scroll to position [650, 0]
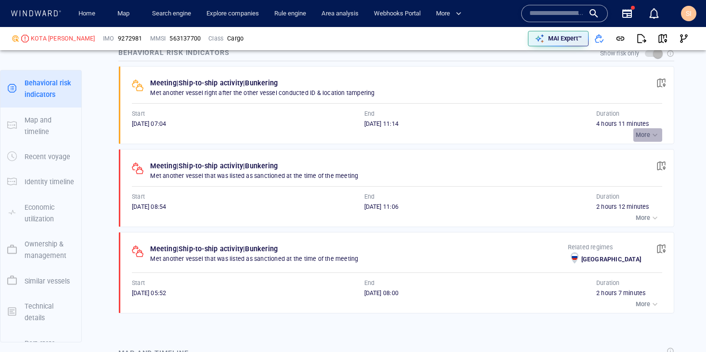
click at [642, 132] on p "More" at bounding box center [643, 135] width 14 height 9
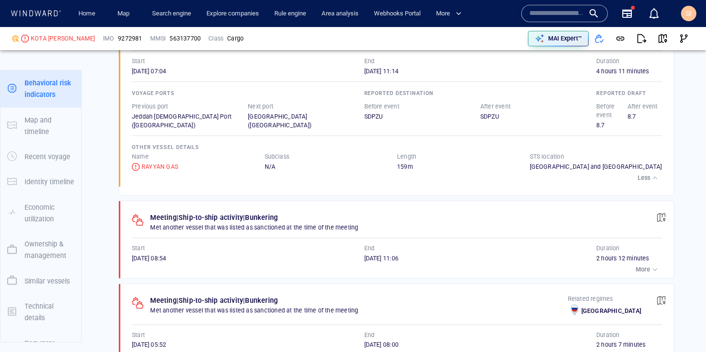
scroll to position [725, 0]
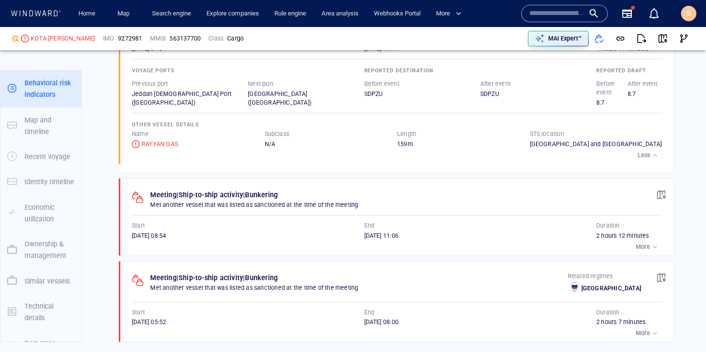
click at [640, 242] on p "More" at bounding box center [643, 246] width 14 height 9
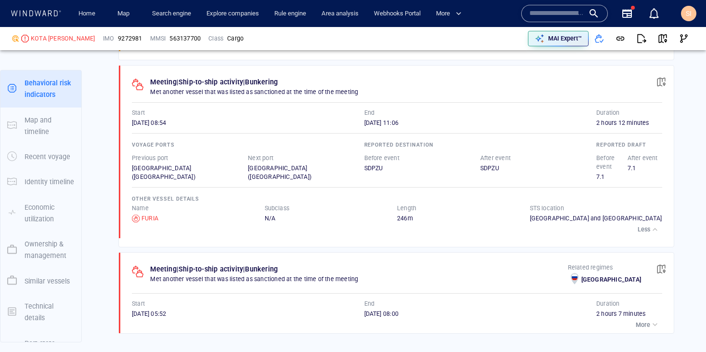
scroll to position [849, 0]
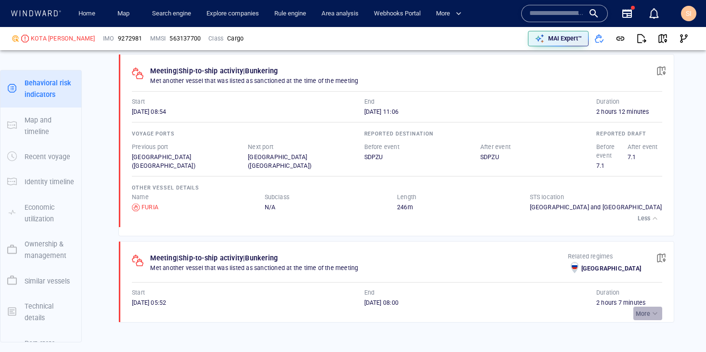
click at [638, 309] on p "More" at bounding box center [643, 313] width 14 height 9
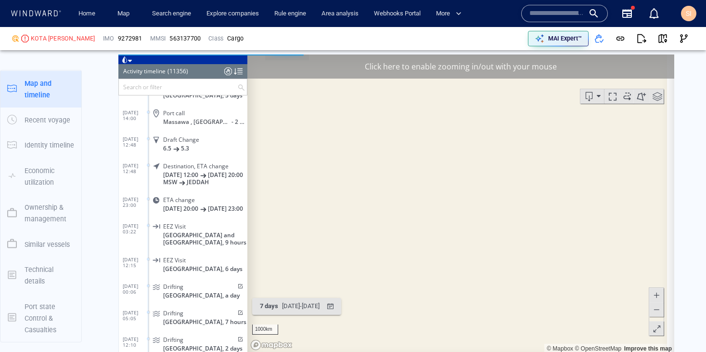
scroll to position [1350, 0]
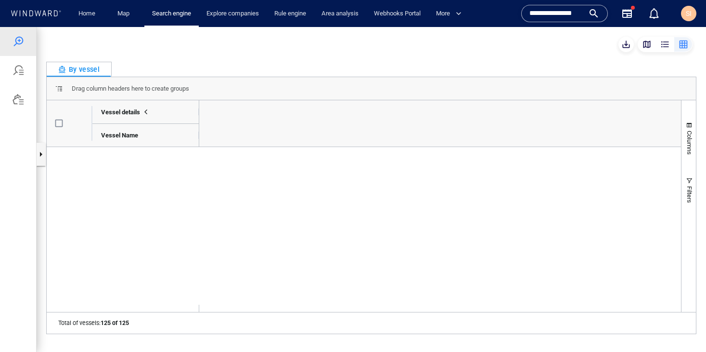
scroll to position [0, 1519]
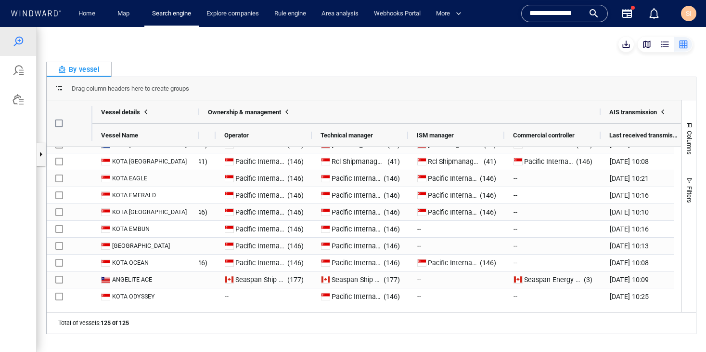
click at [571, 16] on input "**********" at bounding box center [557, 13] width 55 height 14
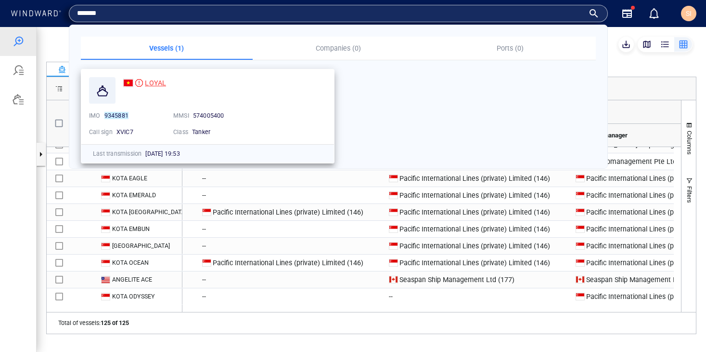
type input "*******"
click at [160, 83] on span "LOYAL" at bounding box center [155, 83] width 21 height 8
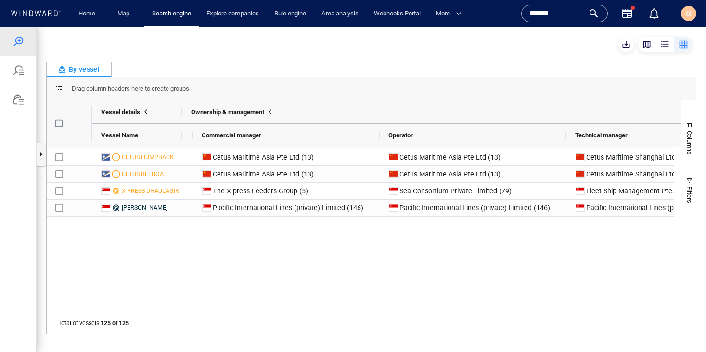
scroll to position [0, 0]
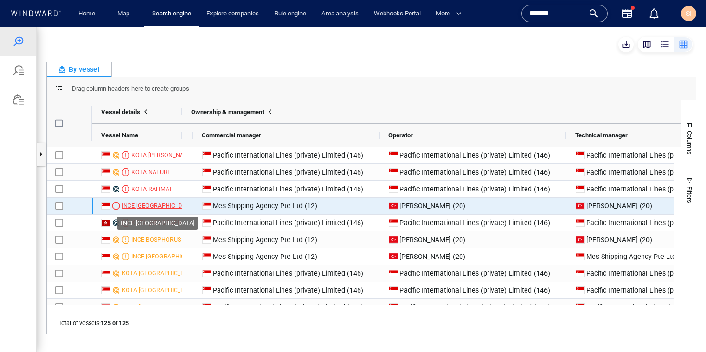
click at [151, 206] on div "INCE ANKARA" at bounding box center [158, 205] width 72 height 9
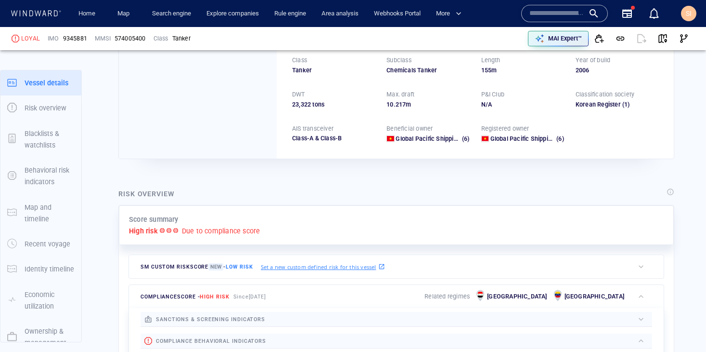
scroll to position [25, 0]
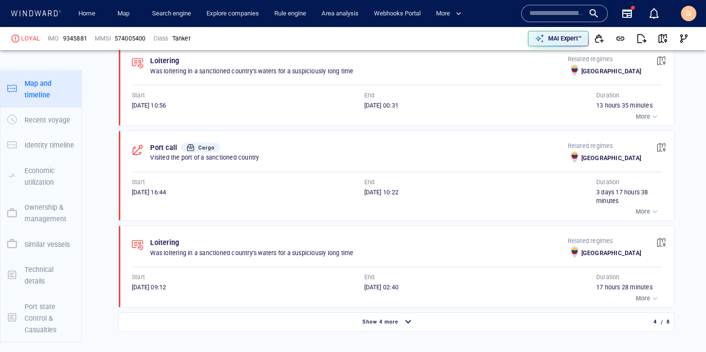
scroll to position [87, 0]
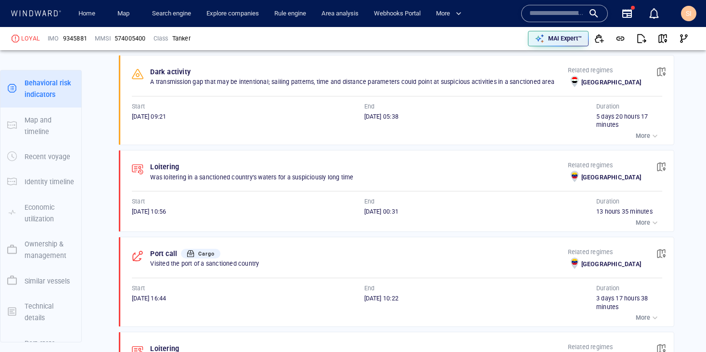
scroll to position [586, 0]
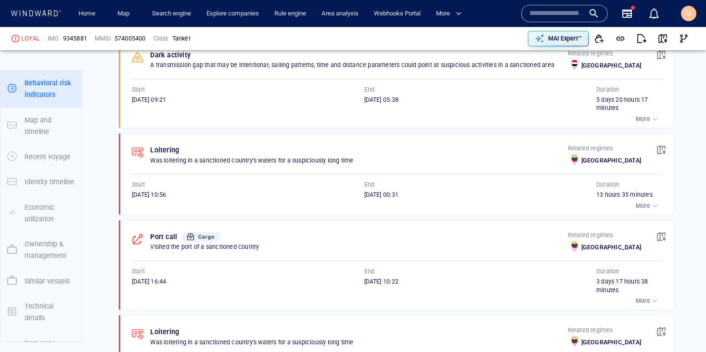
click at [636, 298] on p "More" at bounding box center [643, 300] width 14 height 9
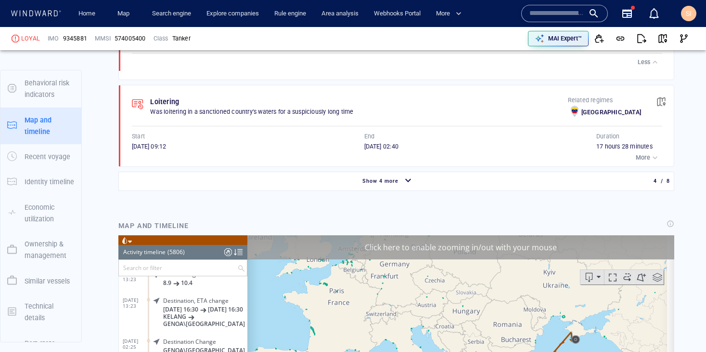
scroll to position [0, 0]
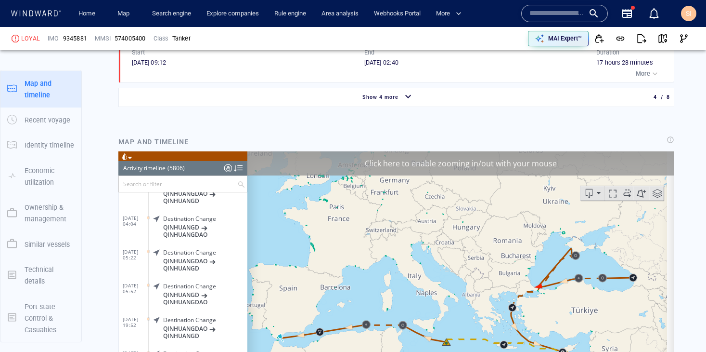
click at [242, 168] on div at bounding box center [238, 168] width 9 height 14
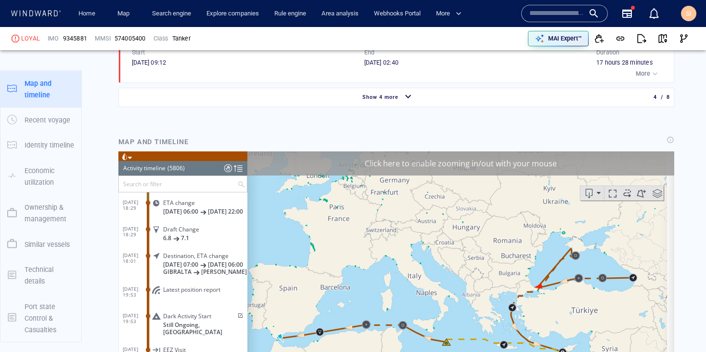
click at [193, 319] on span "Dark Activity Start" at bounding box center [187, 315] width 48 height 7
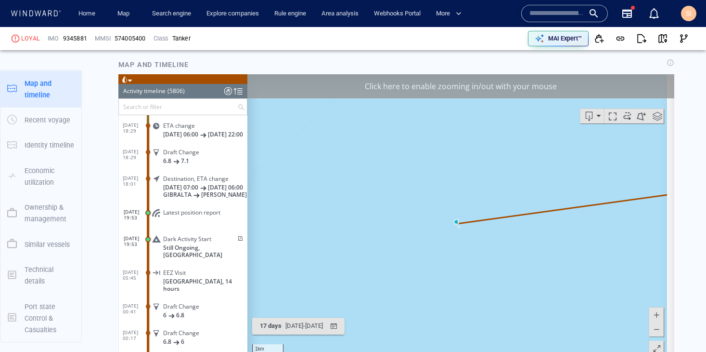
click at [414, 95] on div "Click here to enable zooming in/out with your mouse" at bounding box center [461, 86] width 427 height 24
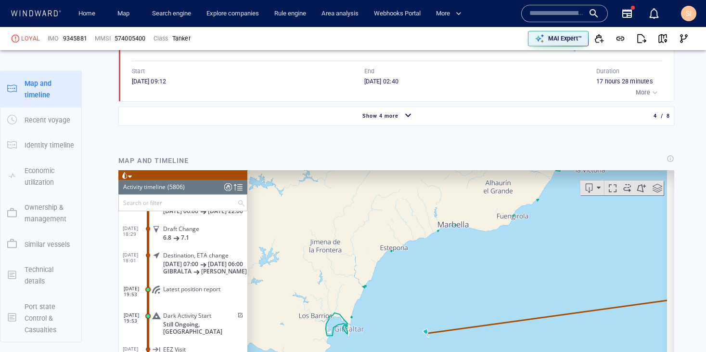
click at [194, 292] on span "Latest position report" at bounding box center [191, 288] width 57 height 7
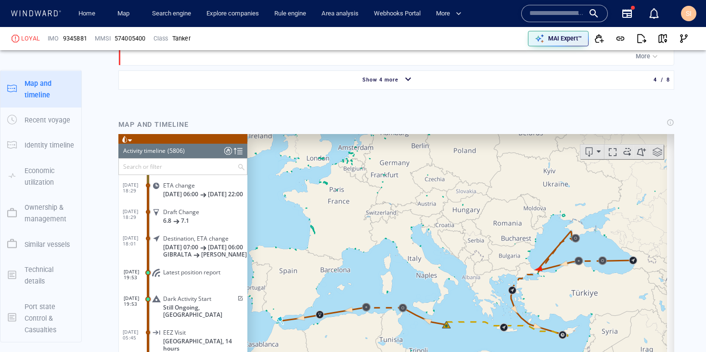
click at [188, 275] on span "Latest position report" at bounding box center [191, 271] width 57 height 7
click at [179, 275] on span "Latest position report" at bounding box center [191, 271] width 57 height 7
click at [169, 275] on span "Latest position report" at bounding box center [191, 271] width 57 height 7
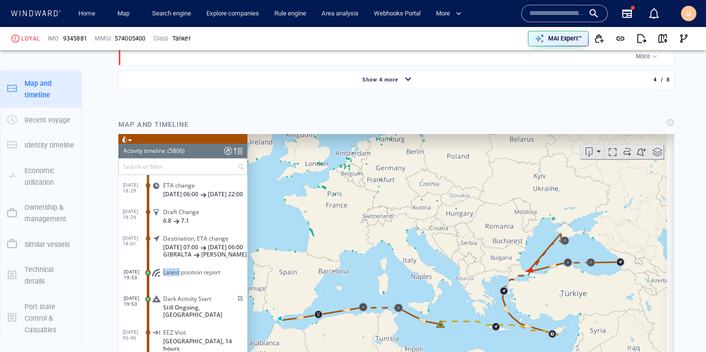
drag, startPoint x: 300, startPoint y: 316, endPoint x: 324, endPoint y: 285, distance: 39.5
click at [324, 285] on canvas "Map" at bounding box center [458, 283] width 420 height 299
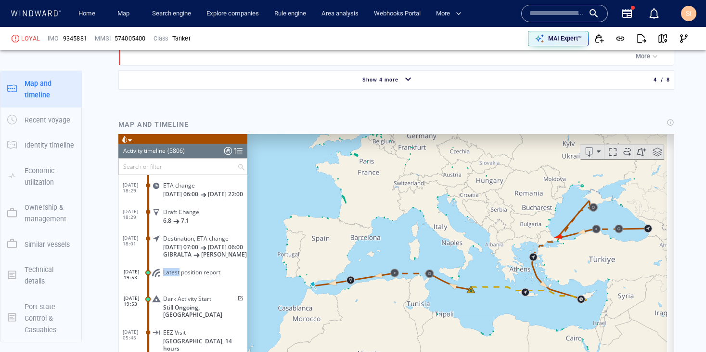
drag, startPoint x: 476, startPoint y: 265, endPoint x: 497, endPoint y: 211, distance: 58.2
click at [497, 211] on canvas "Map" at bounding box center [458, 283] width 420 height 299
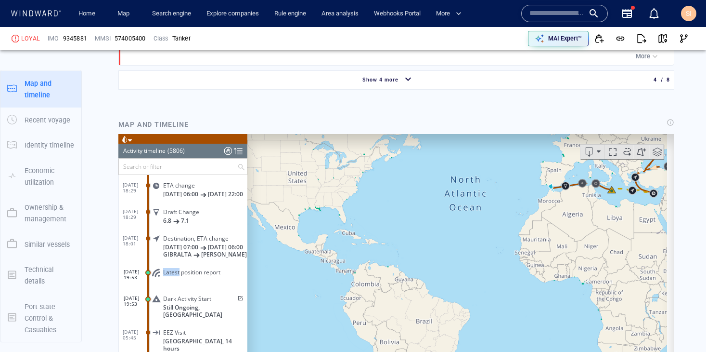
drag, startPoint x: 345, startPoint y: 238, endPoint x: 473, endPoint y: 199, distance: 134.0
click at [473, 199] on canvas "Map" at bounding box center [458, 283] width 420 height 299
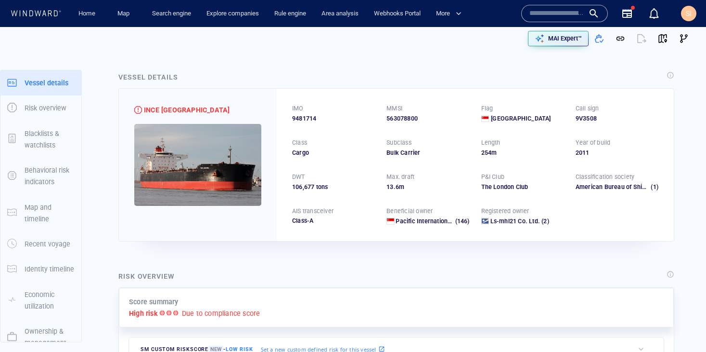
click at [304, 116] on span "9481714" at bounding box center [304, 118] width 24 height 9
copy span "9481714"
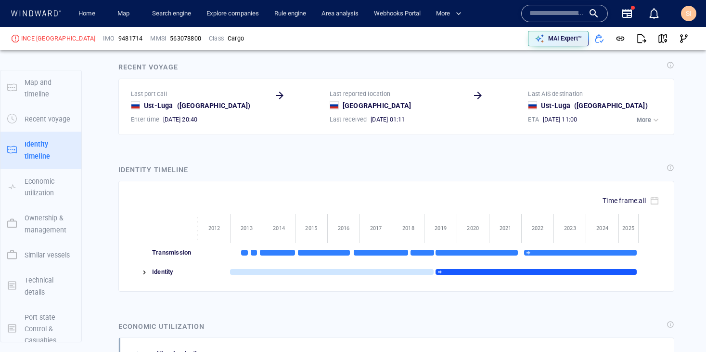
scroll to position [7902, 0]
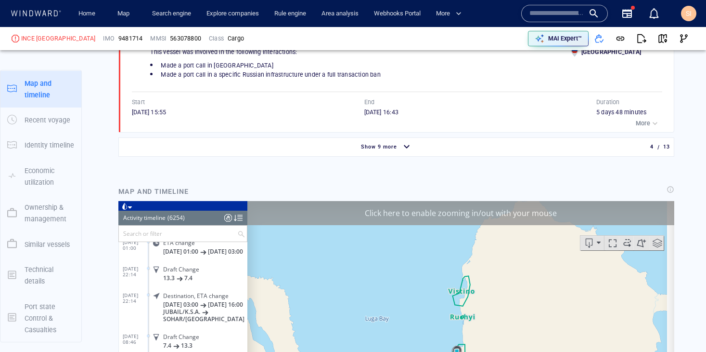
scroll to position [87, 0]
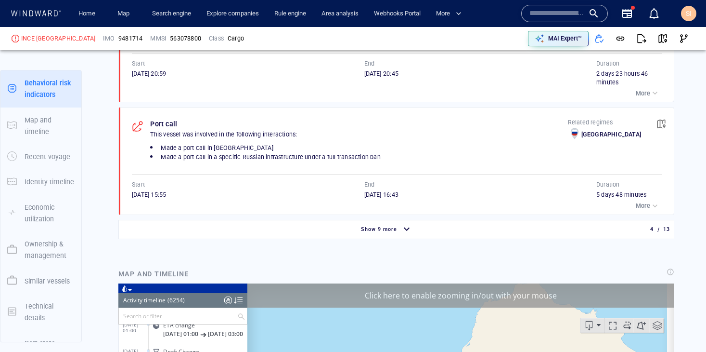
click at [239, 302] on div at bounding box center [238, 300] width 9 height 14
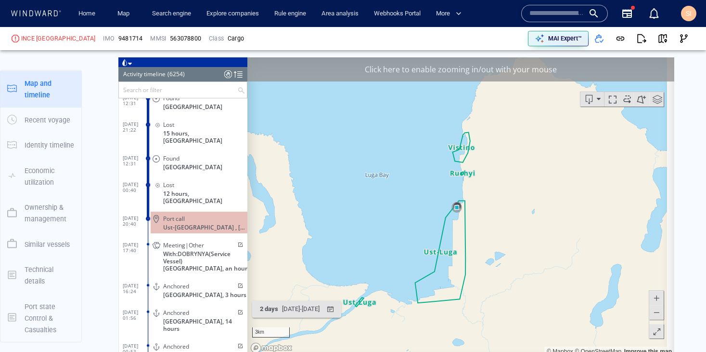
scroll to position [0, 0]
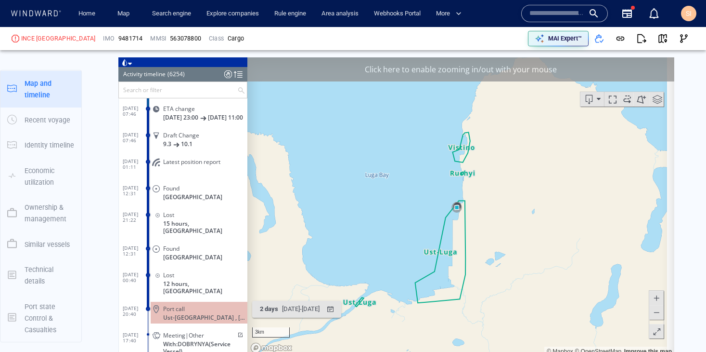
click at [192, 165] on span "Latest position report" at bounding box center [191, 161] width 57 height 7
click at [191, 165] on span "Latest position report" at bounding box center [191, 161] width 57 height 7
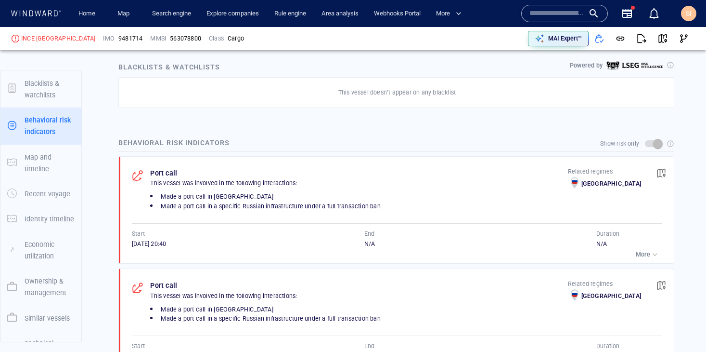
scroll to position [87, 0]
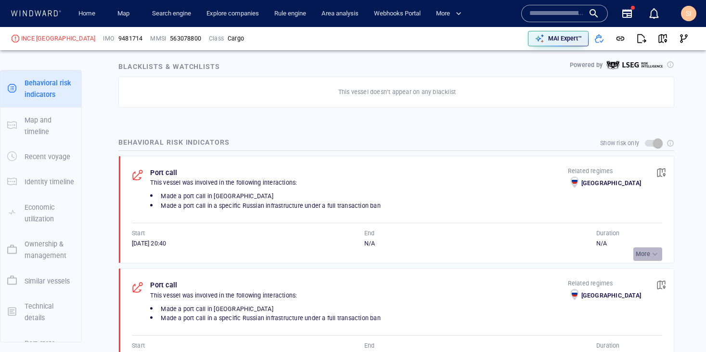
click at [639, 250] on p "More" at bounding box center [643, 253] width 14 height 9
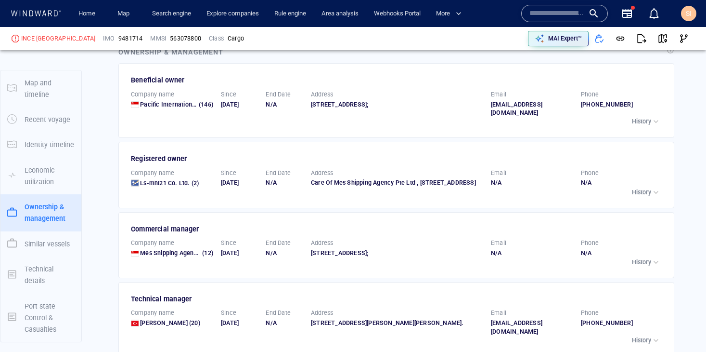
scroll to position [1970, 0]
click at [177, 179] on span "Ls-mhl21 Co. Ltd." at bounding box center [165, 182] width 50 height 7
click at [182, 249] on span "Mes Shipping Agency Pte Ltd" at bounding box center [180, 251] width 81 height 7
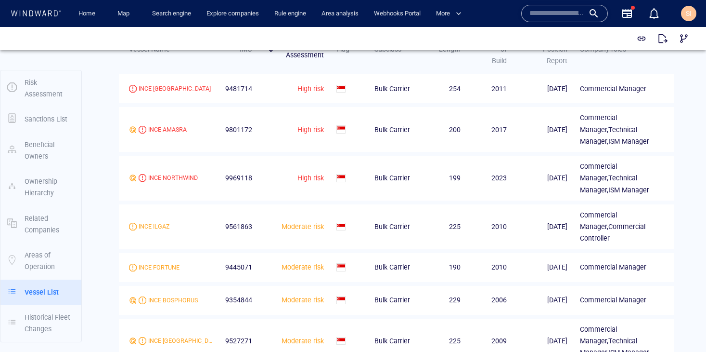
scroll to position [1185, 0]
